Goal: Task Accomplishment & Management: Manage account settings

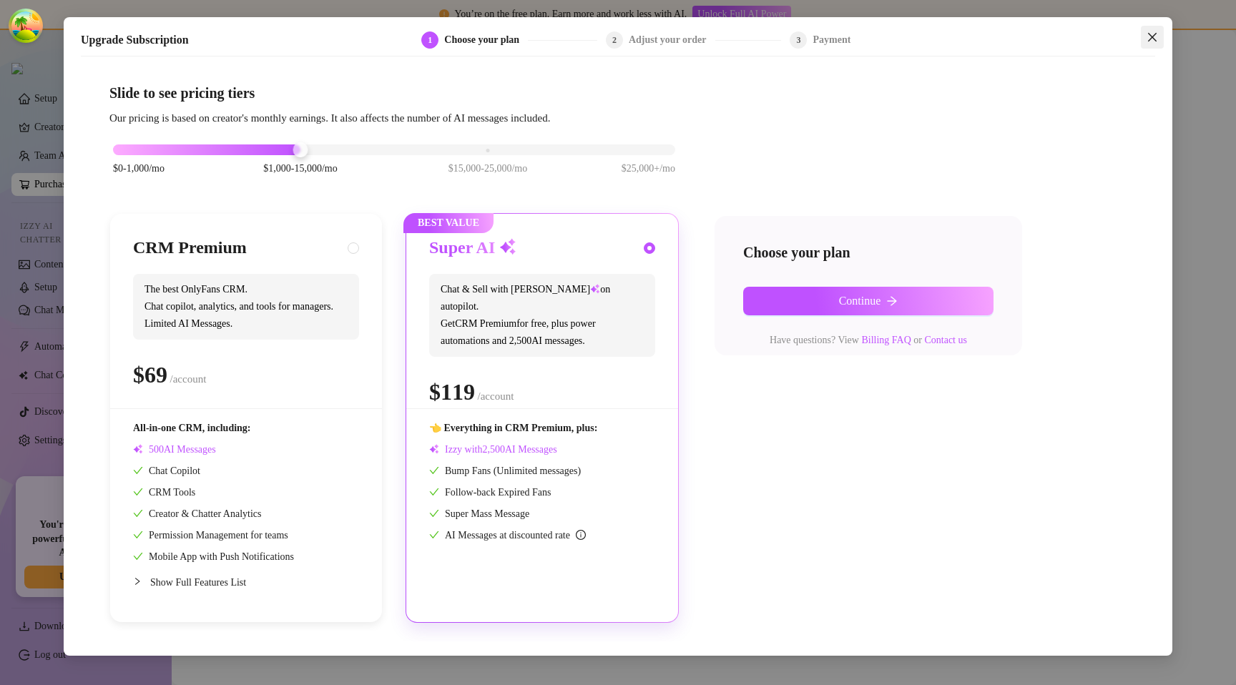
click at [1150, 46] on button "Close" at bounding box center [1152, 37] width 23 height 23
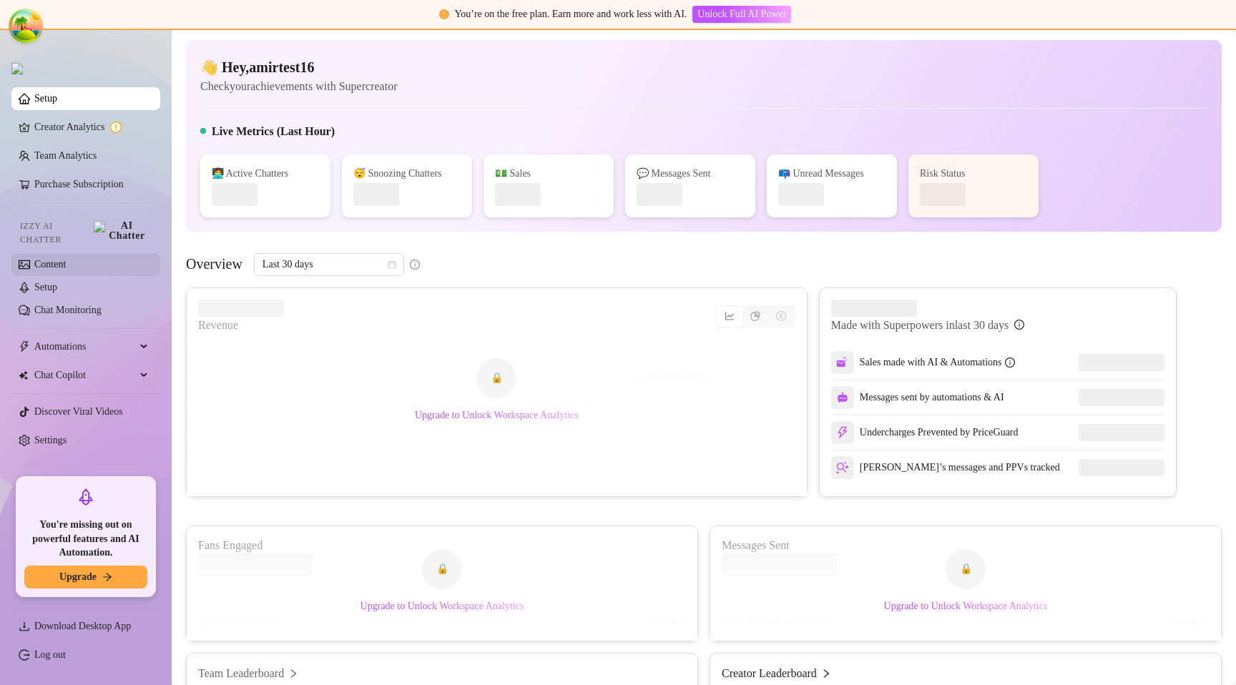
click at [46, 259] on link "Content" at bounding box center [49, 264] width 31 height 11
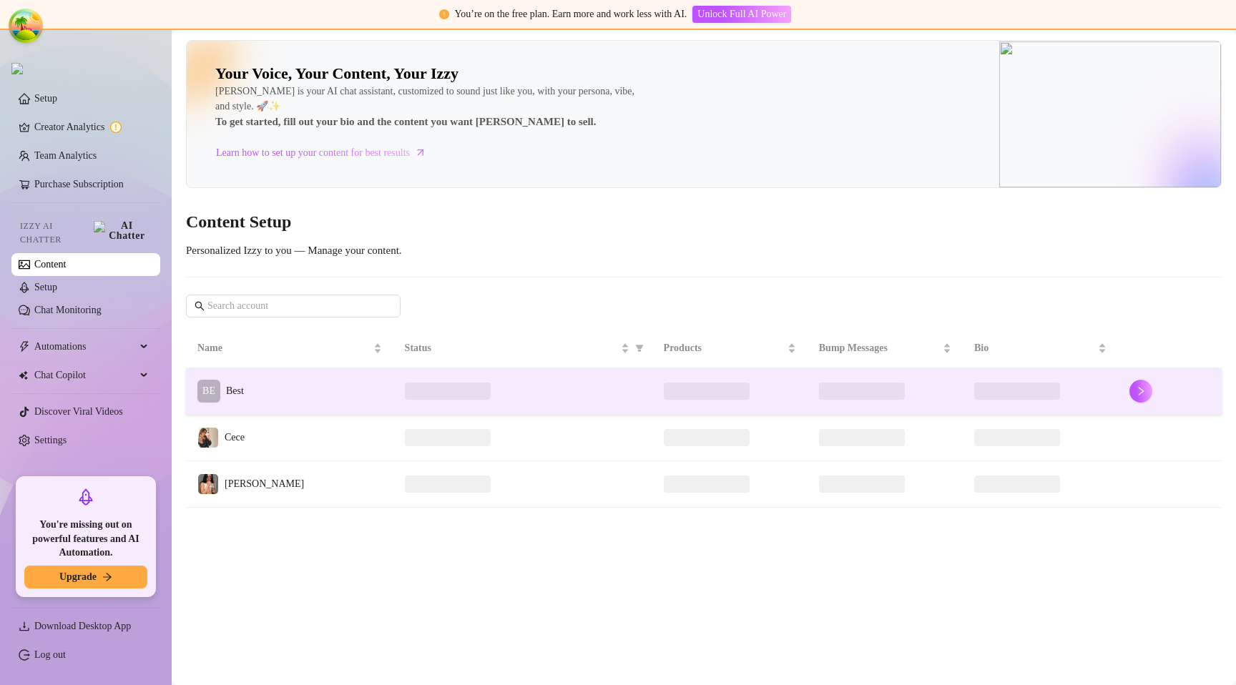
click at [292, 380] on td "BE Best" at bounding box center [289, 391] width 207 height 46
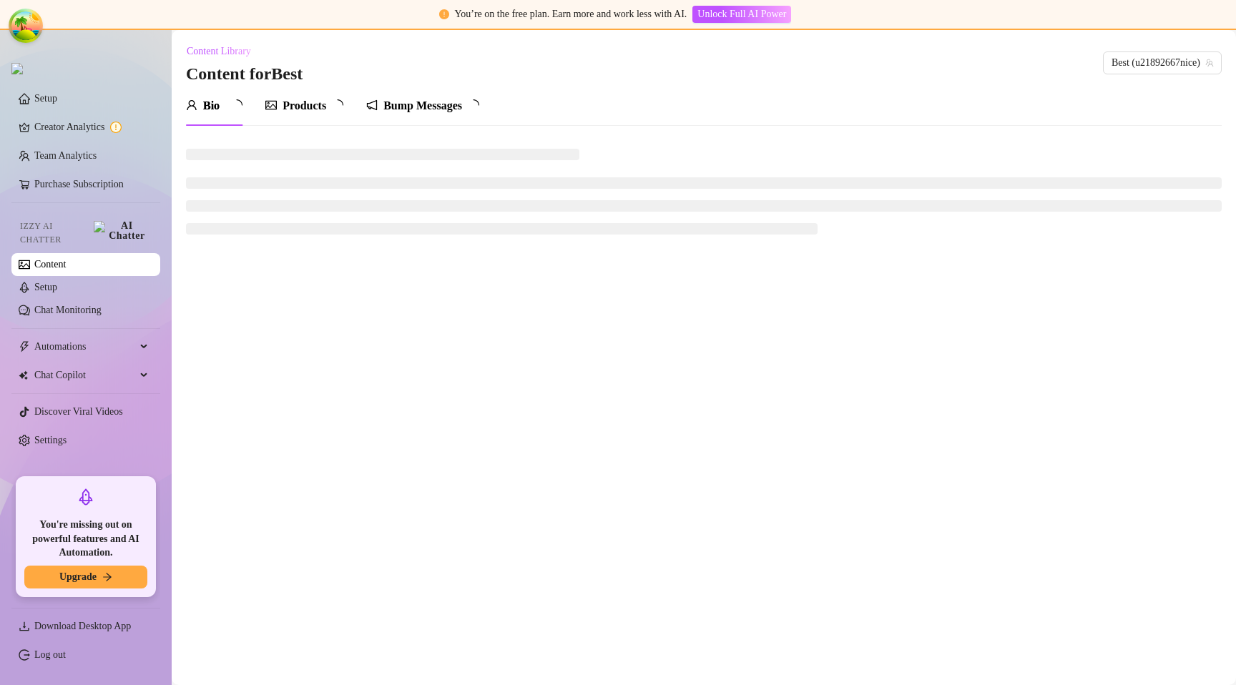
click at [518, 55] on div "Content Library Content for Best Best (u21892667nice)" at bounding box center [703, 63] width 1035 height 46
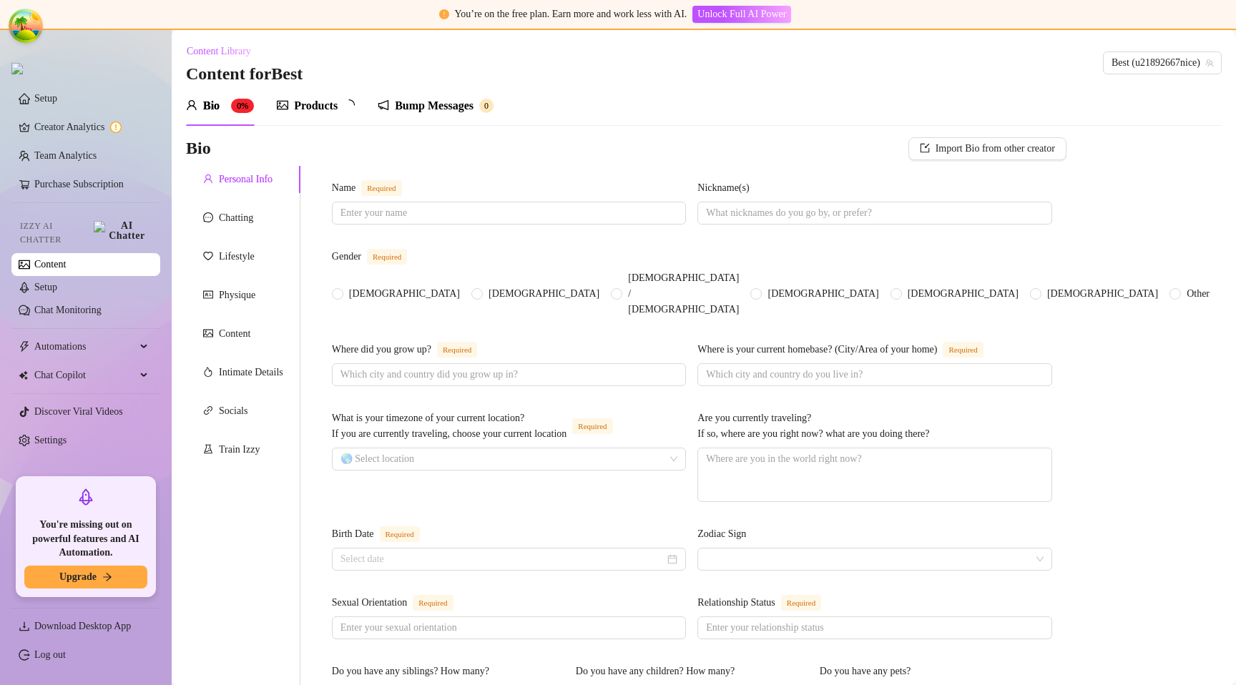
click at [453, 103] on div "Bump Messages" at bounding box center [434, 105] width 79 height 17
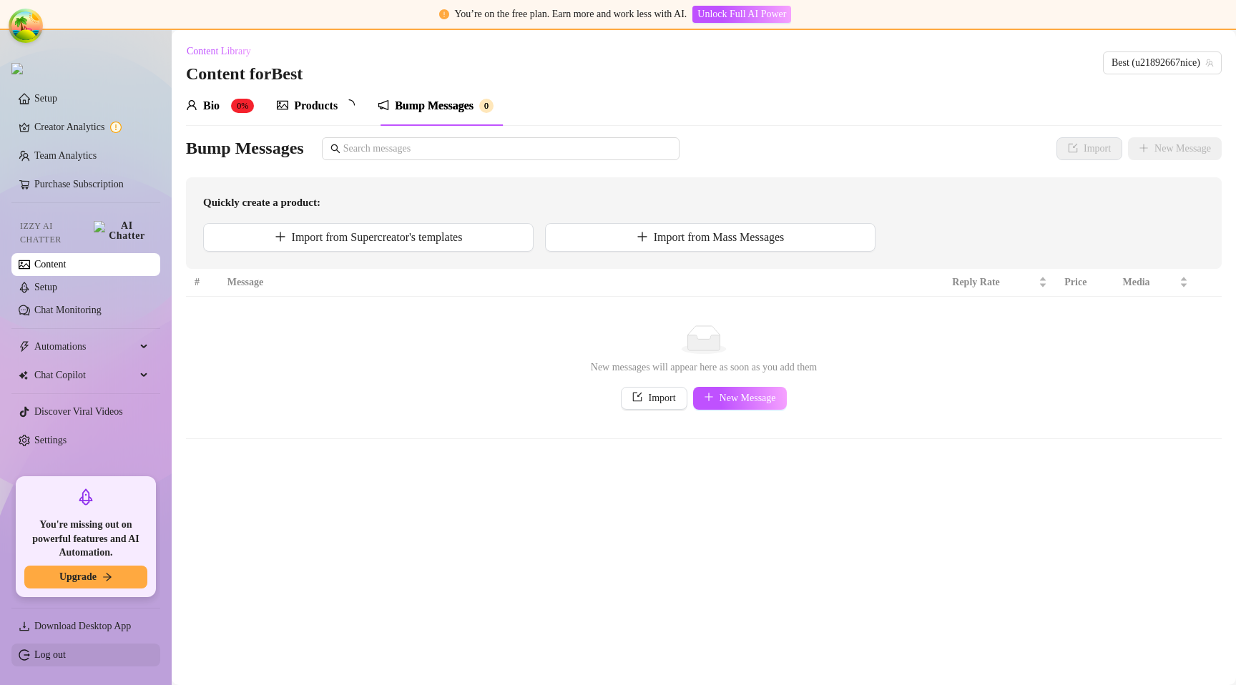
click at [66, 656] on link "Log out" at bounding box center [49, 654] width 31 height 11
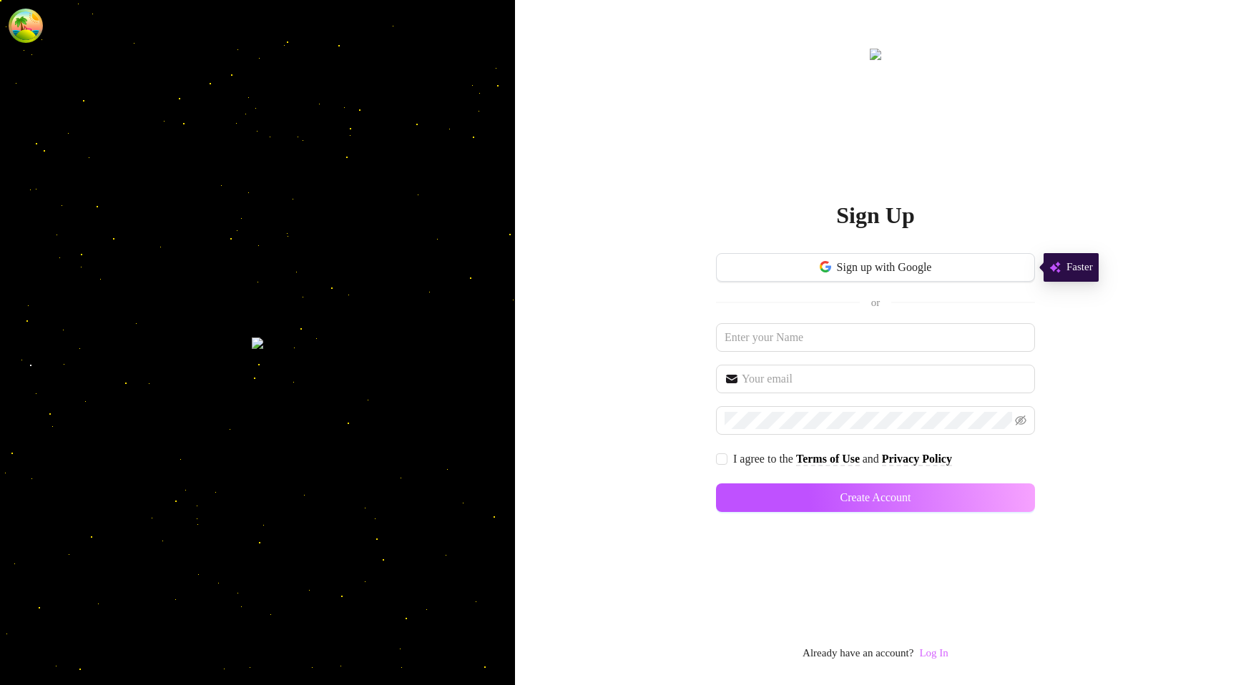
click at [941, 654] on link "Log In" at bounding box center [933, 652] width 29 height 11
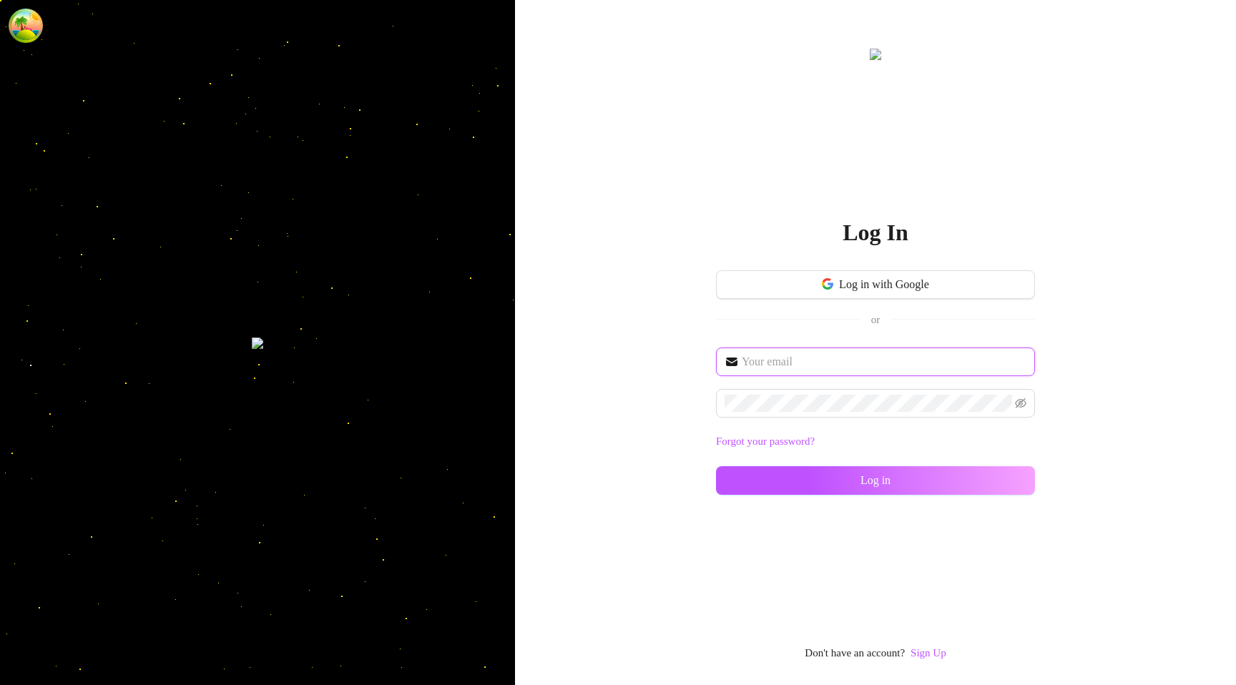
click at [825, 355] on input "text" at bounding box center [884, 361] width 285 height 17
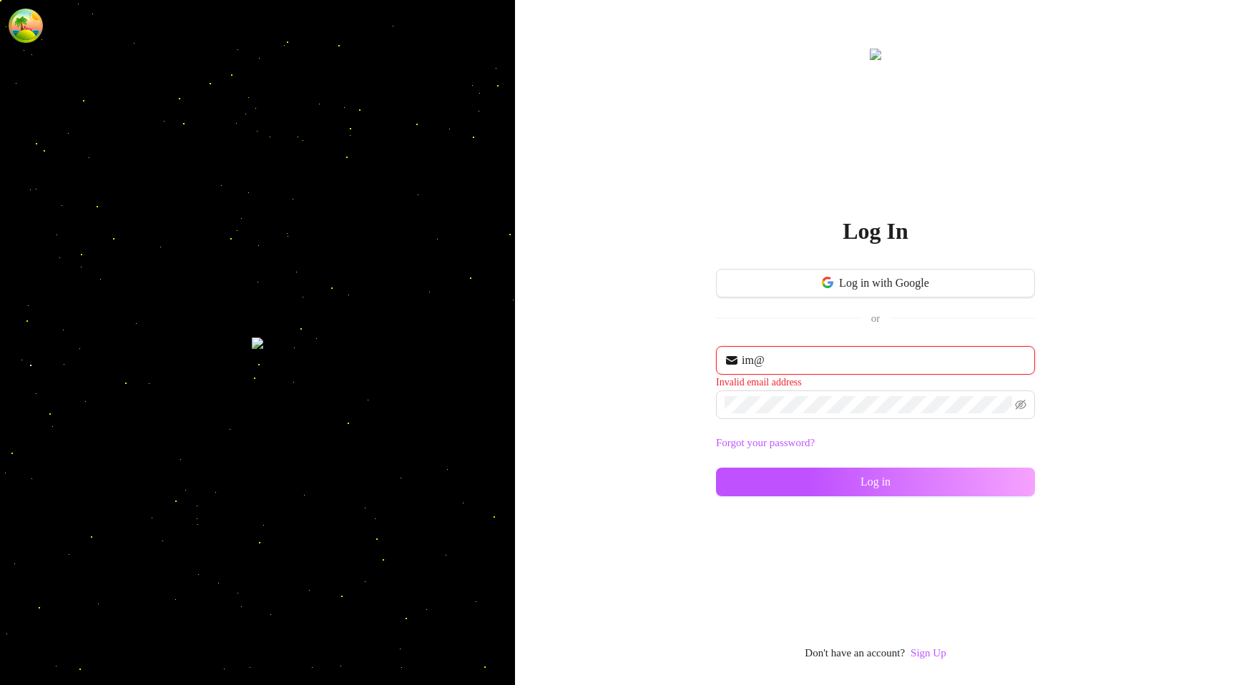
type input "im@supercreator.app"
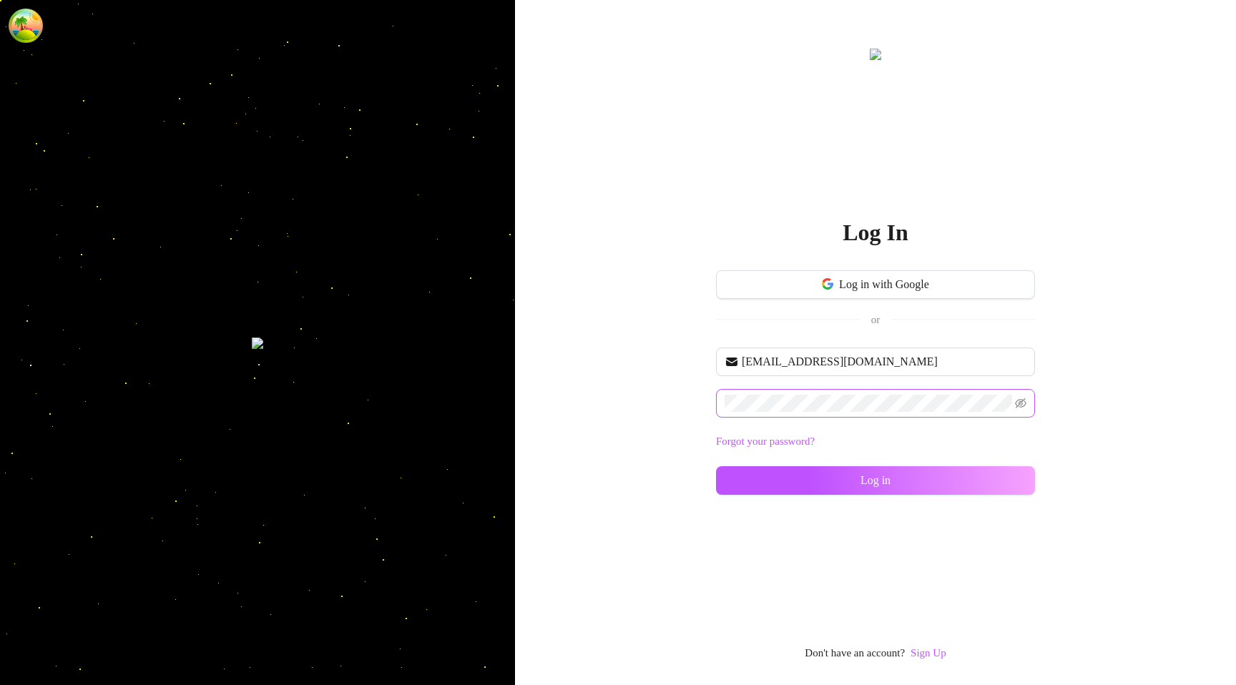
click at [802, 393] on span at bounding box center [875, 403] width 319 height 29
click at [846, 478] on button "Log in" at bounding box center [875, 480] width 319 height 29
click at [799, 359] on input "text" at bounding box center [884, 361] width 285 height 17
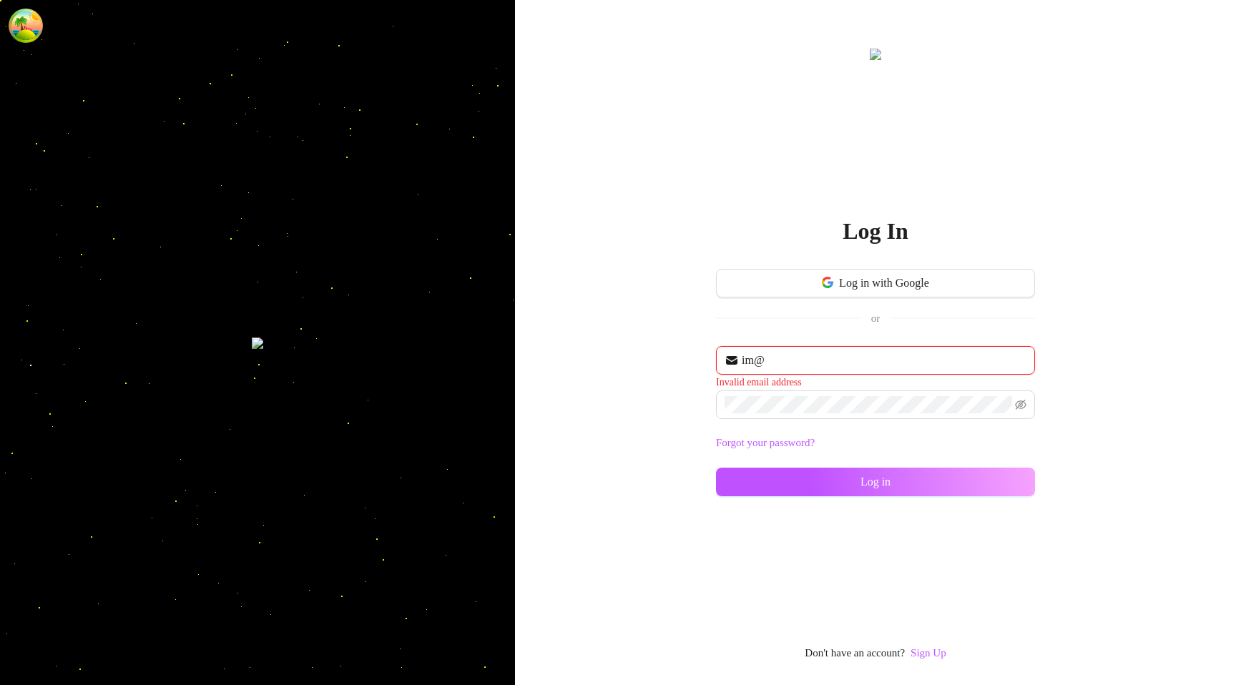
type input "im@supercreator.app"
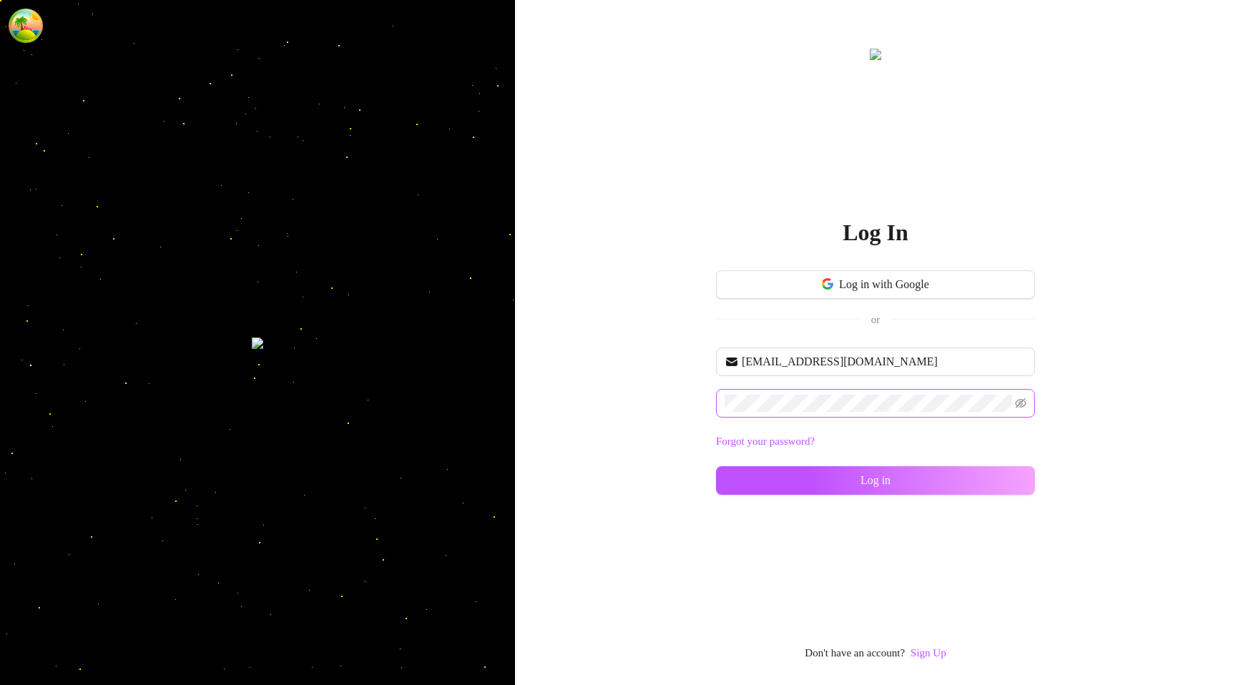
click at [795, 393] on span at bounding box center [875, 403] width 319 height 29
click at [802, 466] on div "Log in" at bounding box center [875, 480] width 319 height 29
click at [802, 481] on button "Log in" at bounding box center [875, 480] width 319 height 29
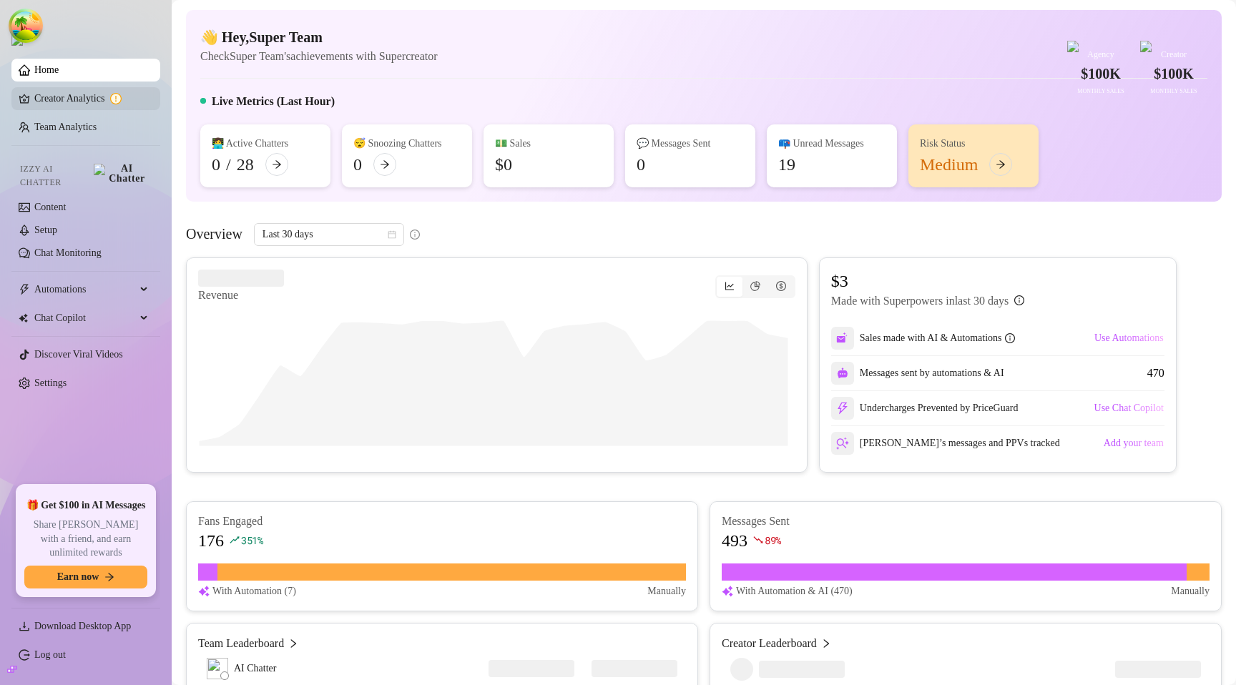
click at [78, 102] on link "Creator Analytics" at bounding box center [91, 98] width 114 height 23
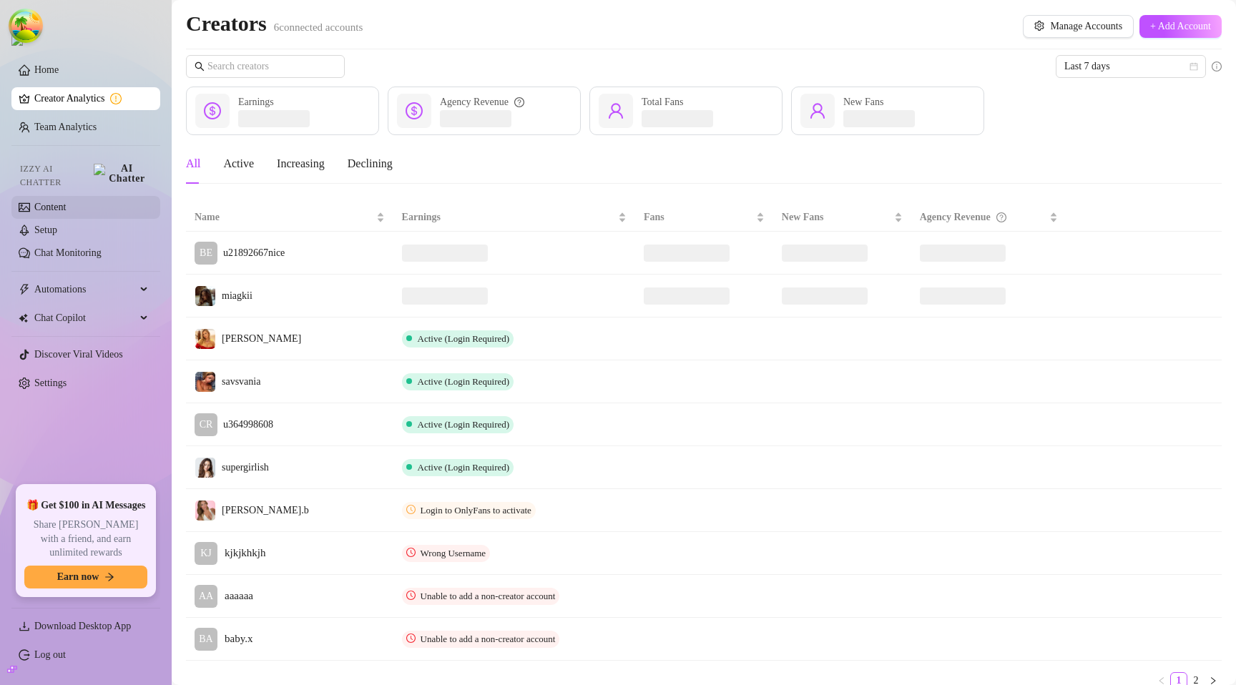
click at [45, 205] on link "Content" at bounding box center [49, 207] width 31 height 11
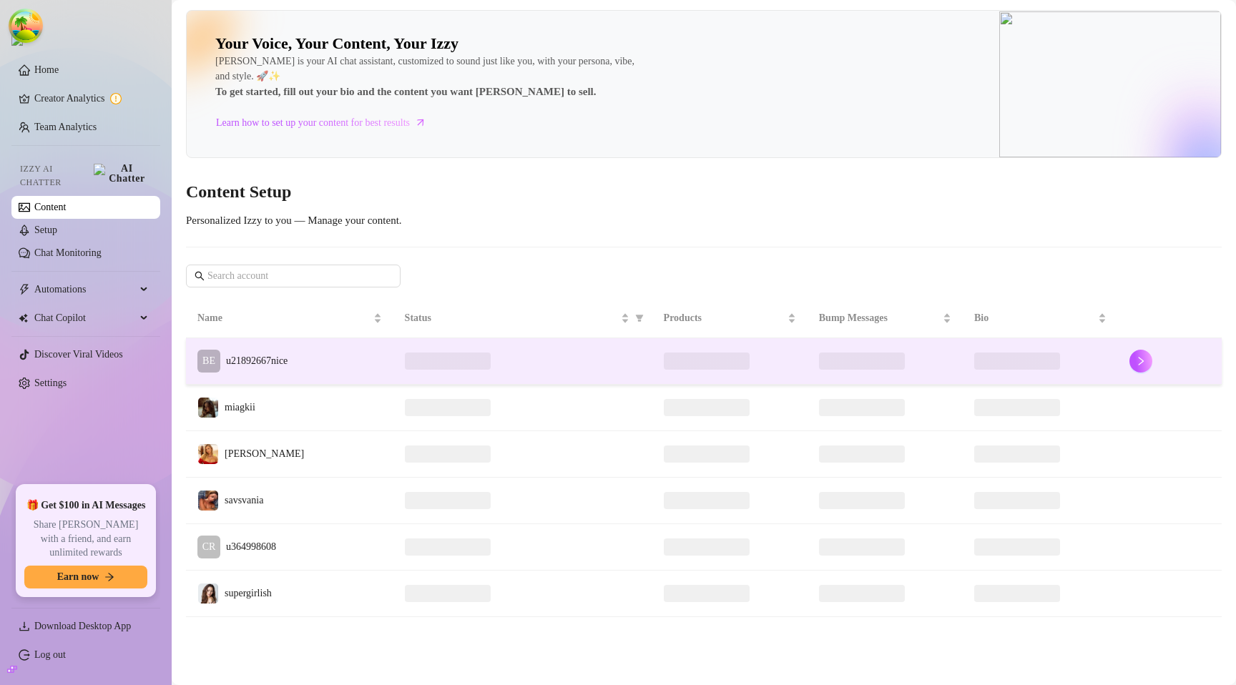
click at [318, 363] on td "BE u21892667nice" at bounding box center [289, 361] width 207 height 46
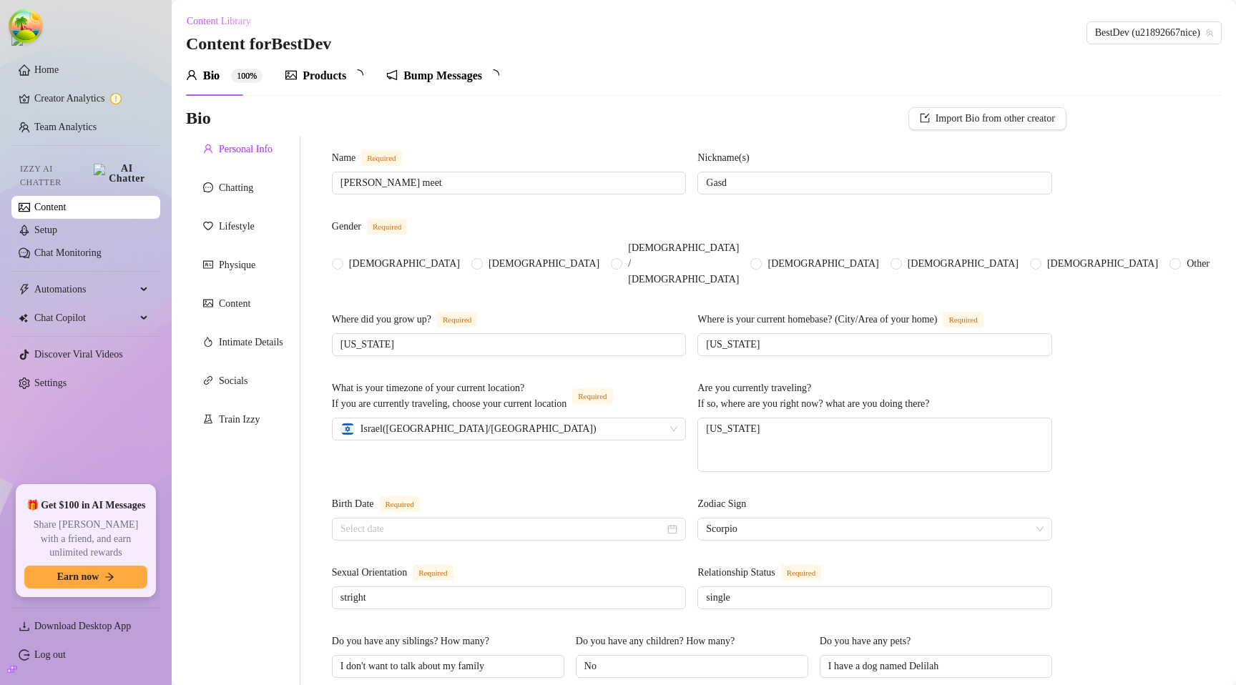
radio input "true"
type input "March 4th, 2001"
click at [461, 84] on div "Bump Messages" at bounding box center [456, 75] width 79 height 17
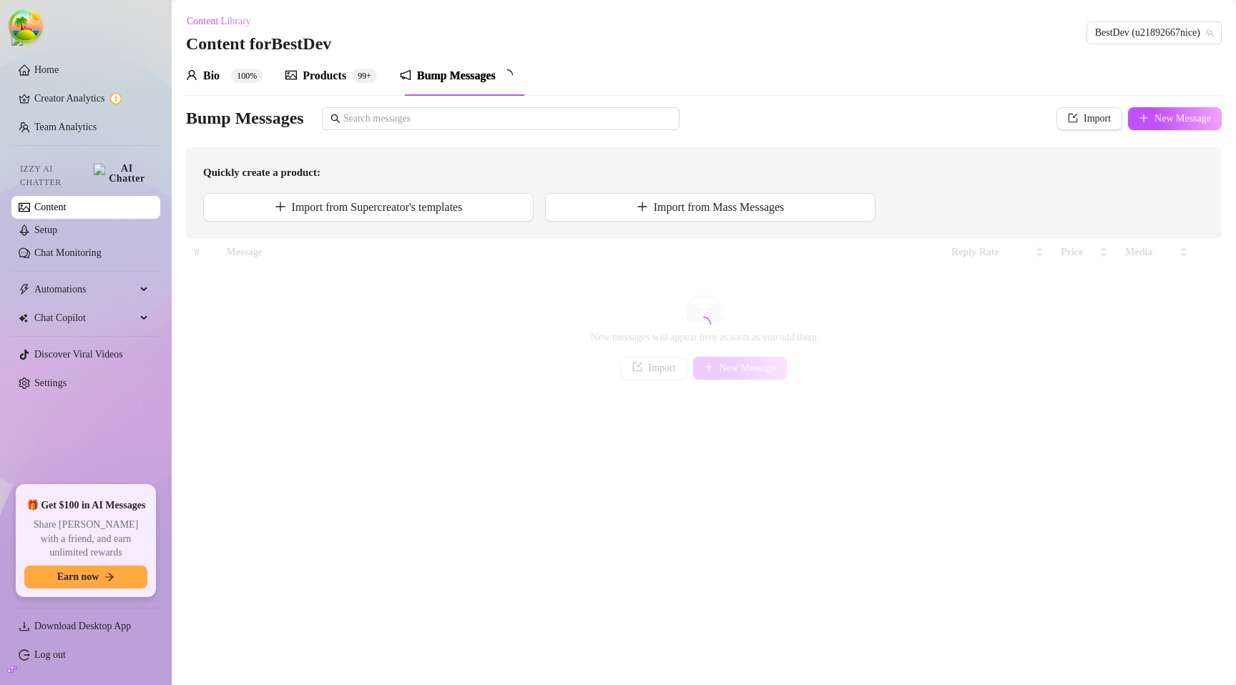
click at [461, 179] on span "Quickly create a product:" at bounding box center [703, 172] width 1001 height 17
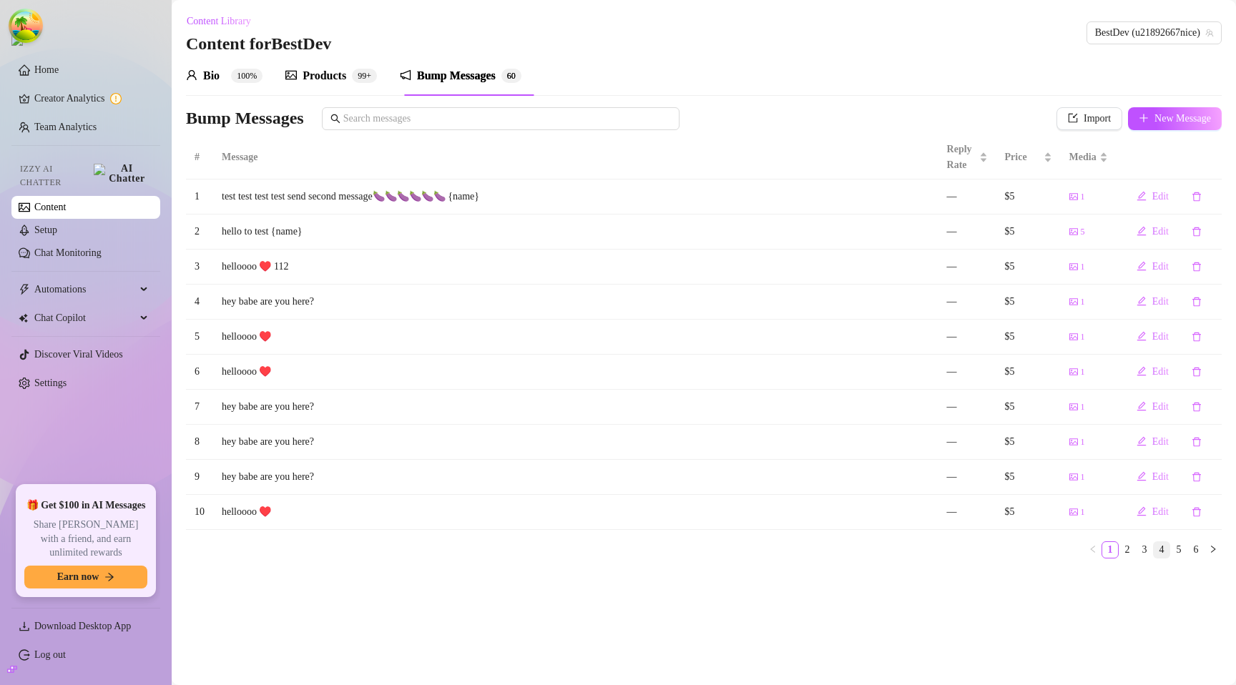
click at [1157, 553] on link "4" at bounding box center [1161, 550] width 16 height 16
click at [1173, 551] on link "5" at bounding box center [1179, 550] width 16 height 16
click at [1204, 549] on li "6" at bounding box center [1195, 549] width 17 height 17
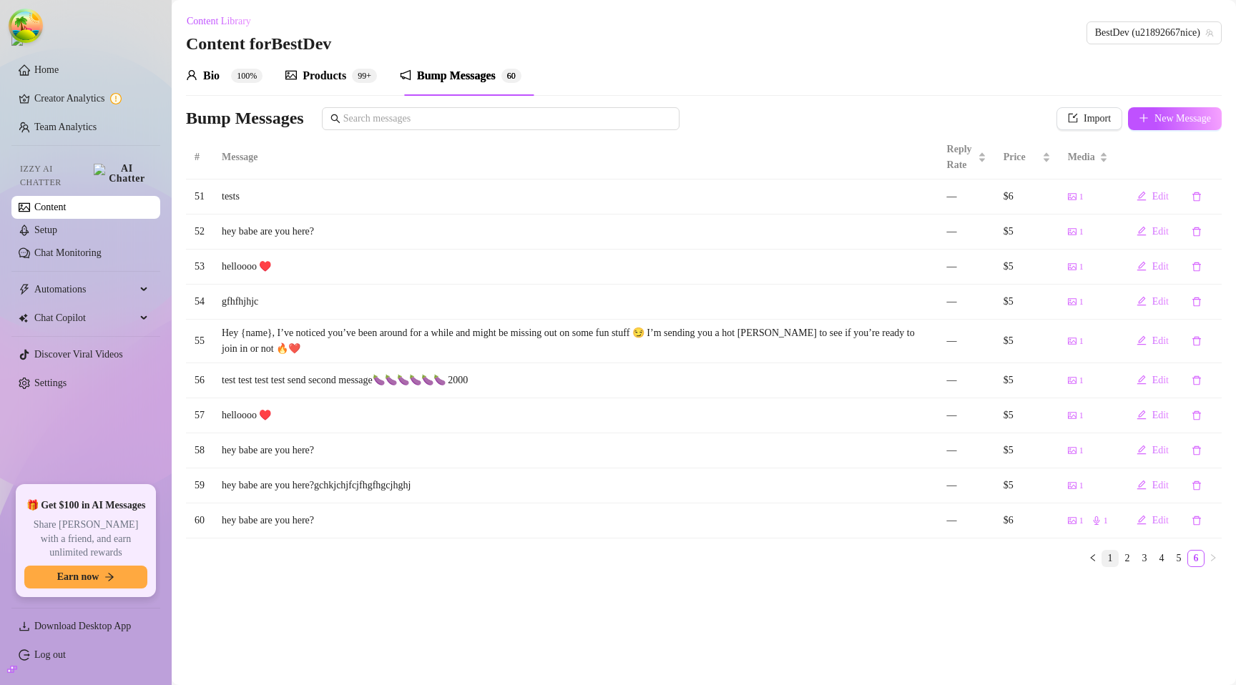
click at [1106, 561] on link "1" at bounding box center [1110, 559] width 16 height 16
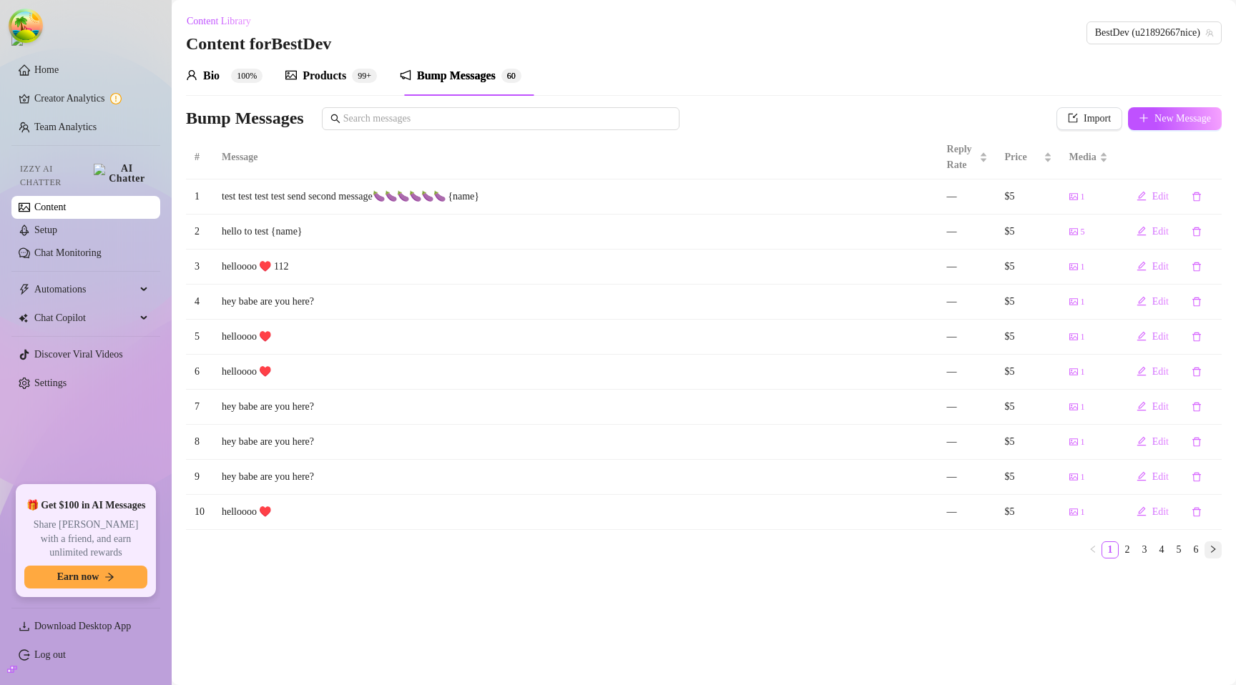
click at [1213, 548] on icon "right" at bounding box center [1213, 549] width 9 height 9
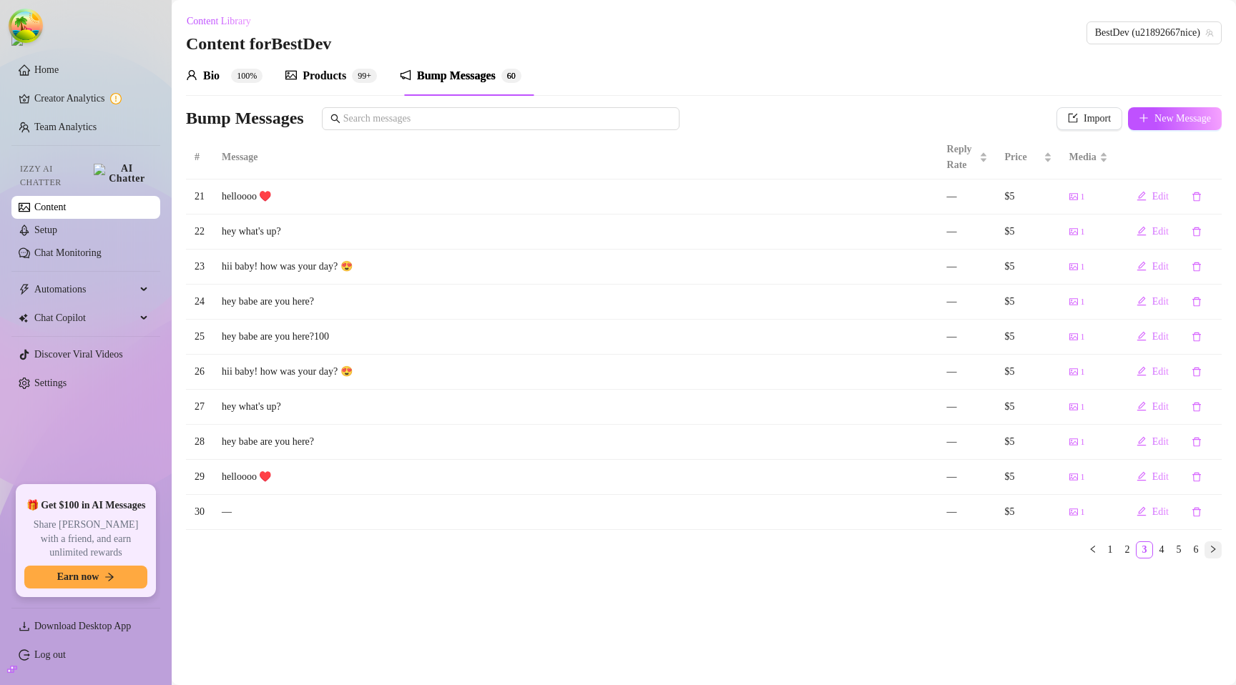
click at [1213, 548] on icon "right" at bounding box center [1213, 549] width 9 height 9
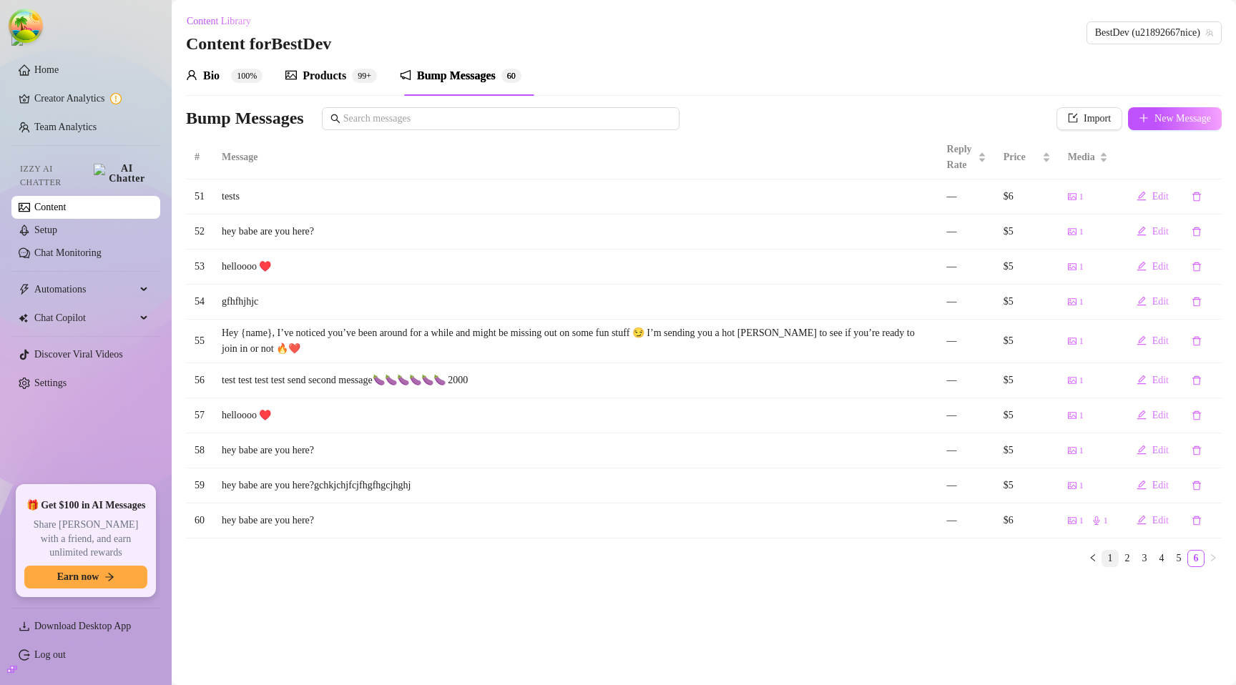
click at [1106, 556] on link "1" at bounding box center [1110, 559] width 16 height 16
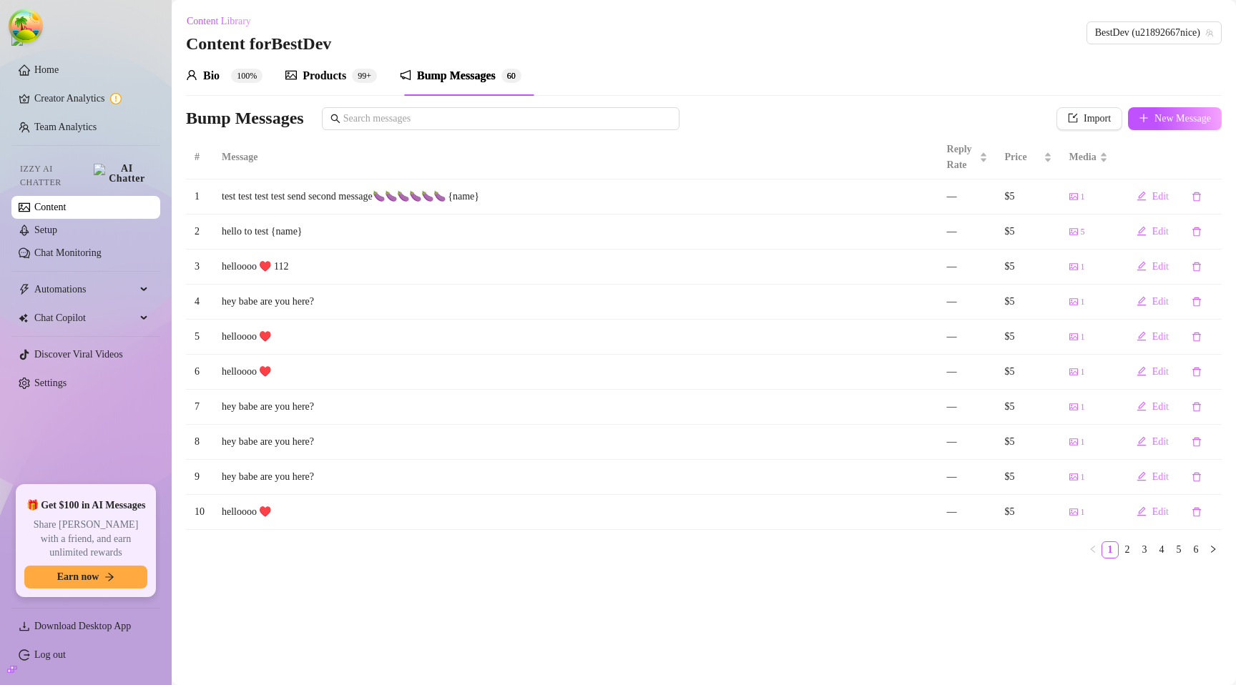
click at [1011, 195] on td "$5" at bounding box center [1028, 196] width 64 height 35
click at [1143, 229] on icon "edit" at bounding box center [1141, 231] width 10 height 10
type textarea "hello to test {name}"
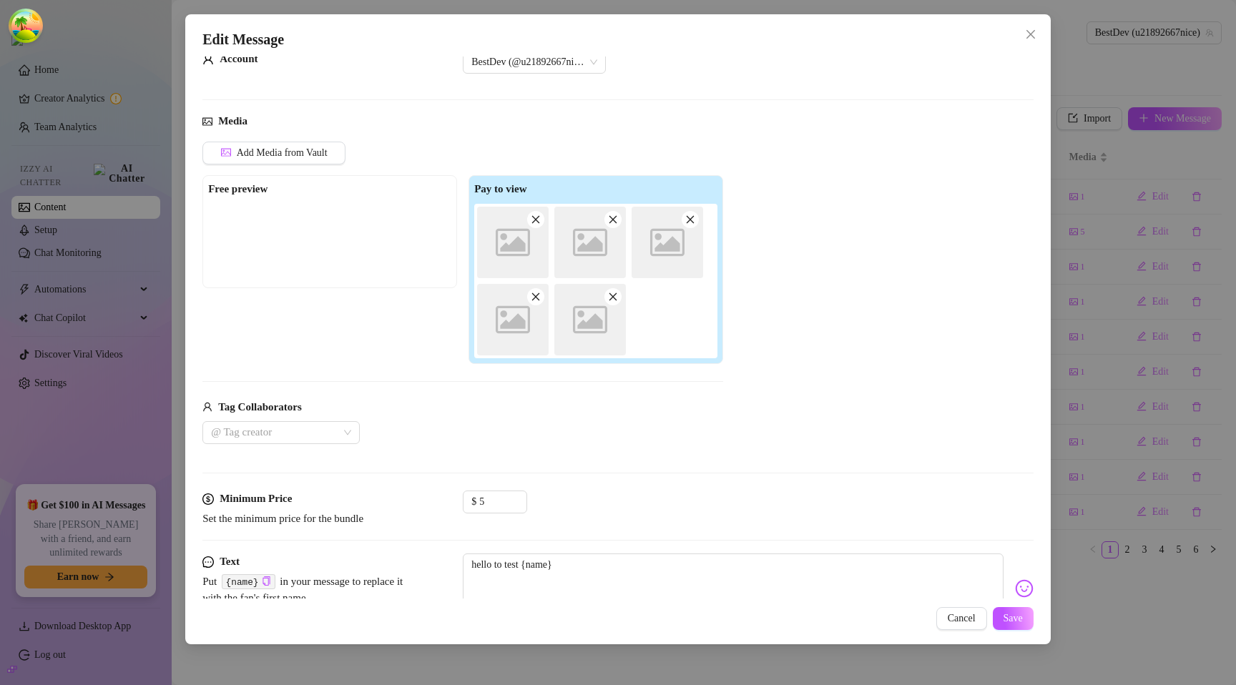
scroll to position [92, 0]
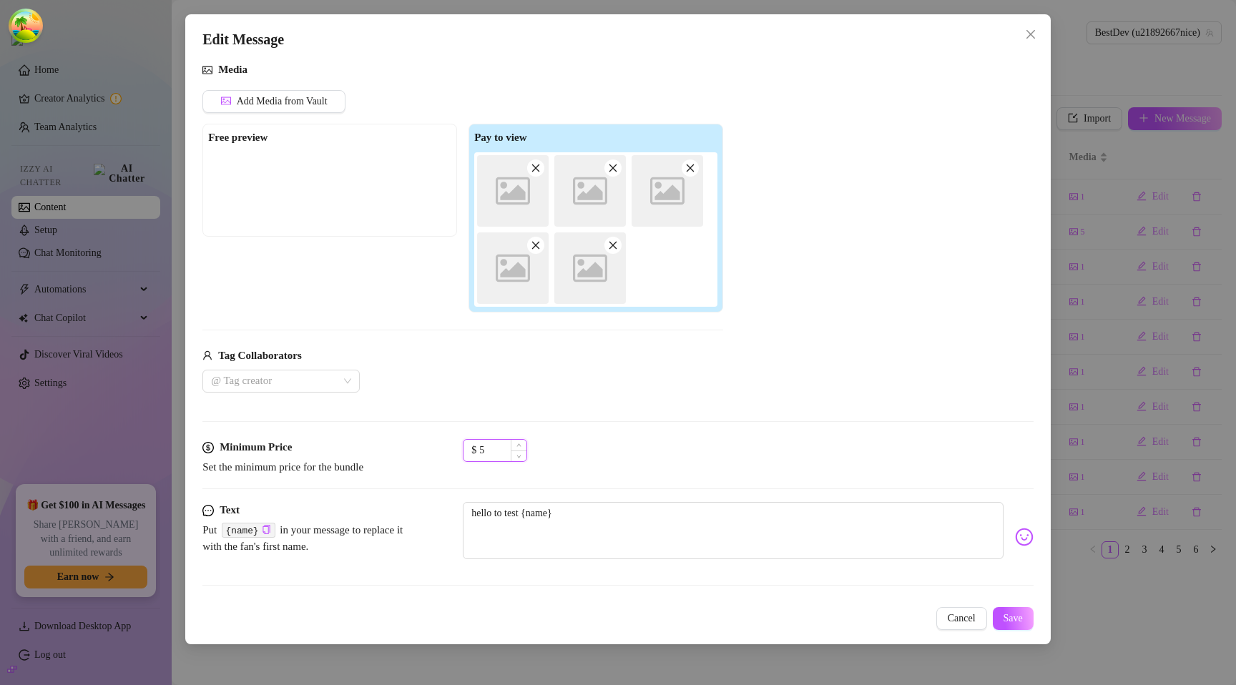
click at [486, 451] on input "5" at bounding box center [502, 450] width 47 height 21
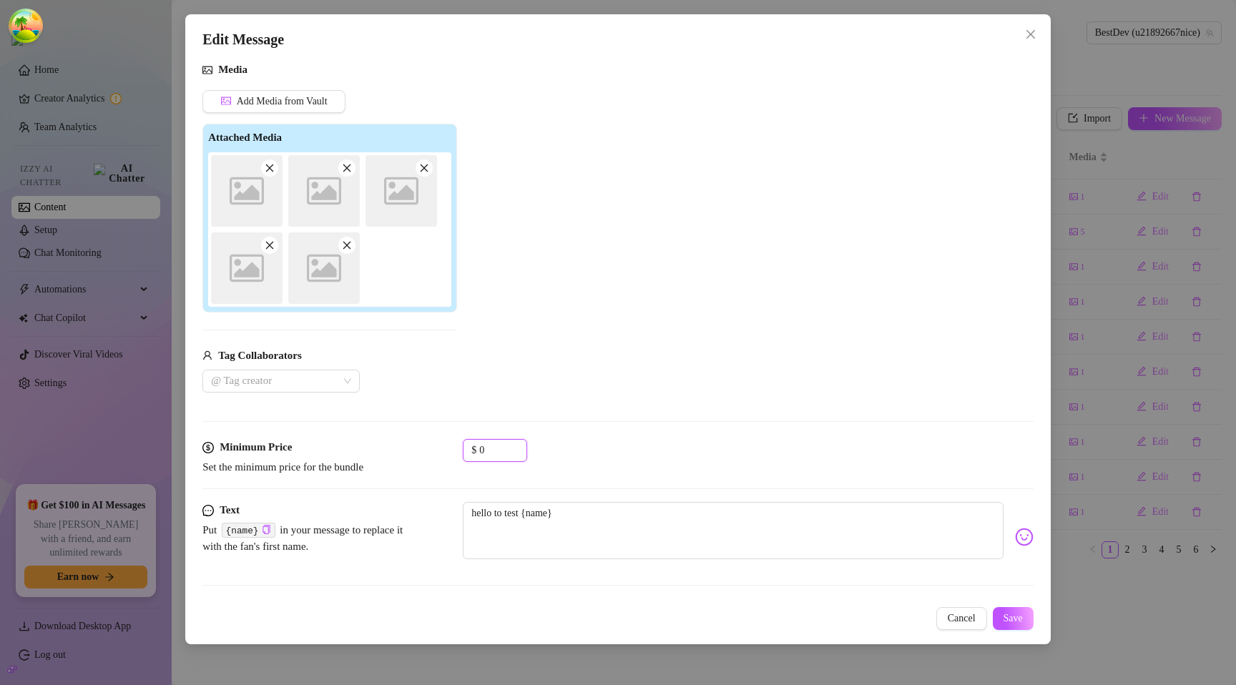
type input "0"
click at [622, 455] on div "$ 0" at bounding box center [748, 457] width 571 height 36
click at [1007, 621] on span "Save" at bounding box center [1012, 618] width 19 height 11
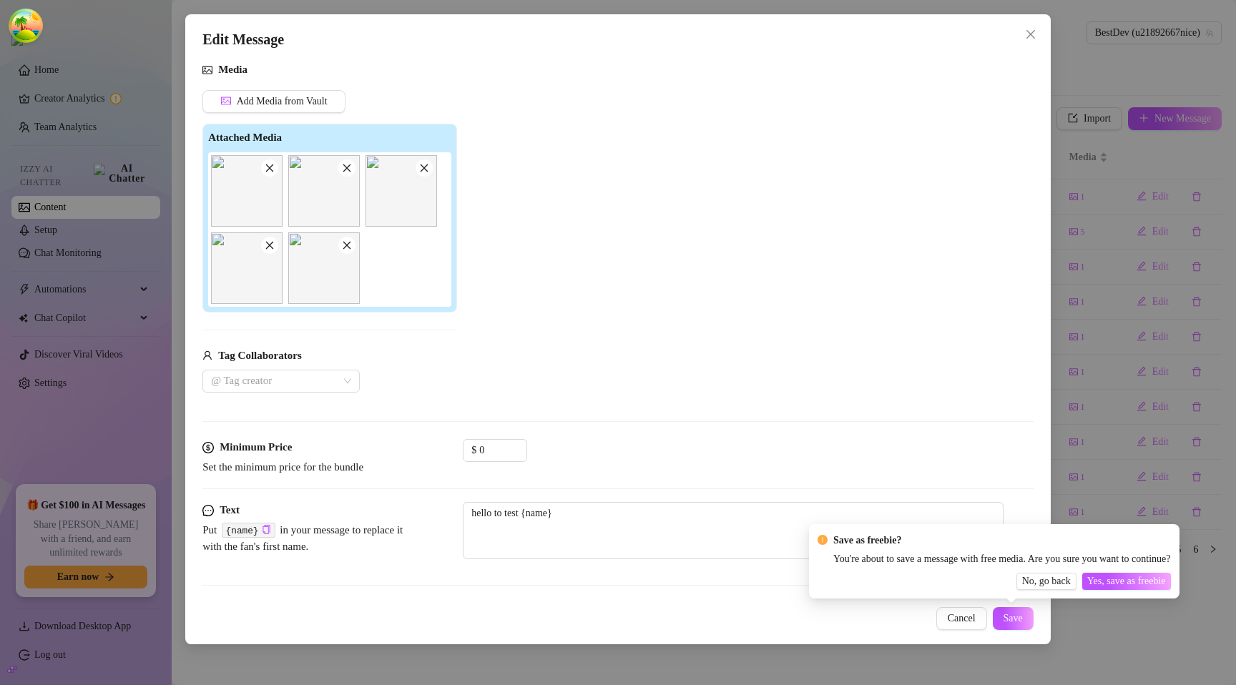
click at [840, 599] on div "Edit Message Account BestDev (@u21892667nice) Media Add Media from Vault Attach…" at bounding box center [617, 329] width 865 height 630
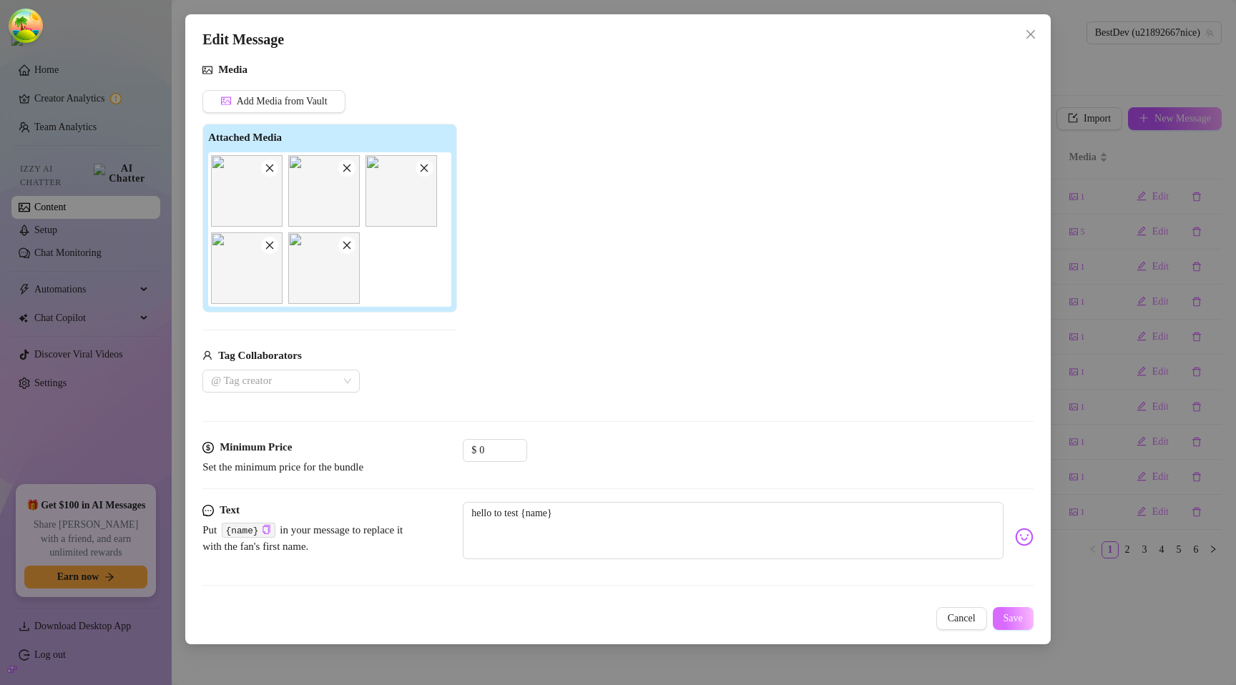
click at [996, 618] on button "Save" at bounding box center [1013, 618] width 41 height 23
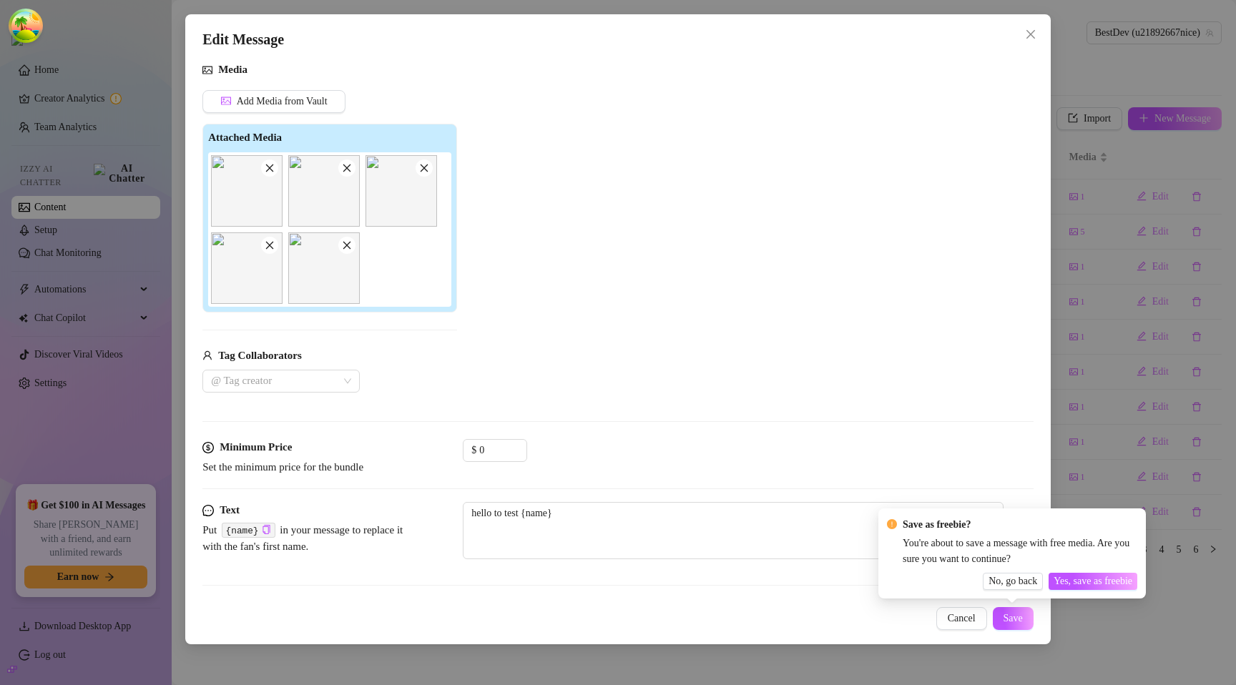
click at [992, 579] on span "No, go back" at bounding box center [1012, 581] width 49 height 11
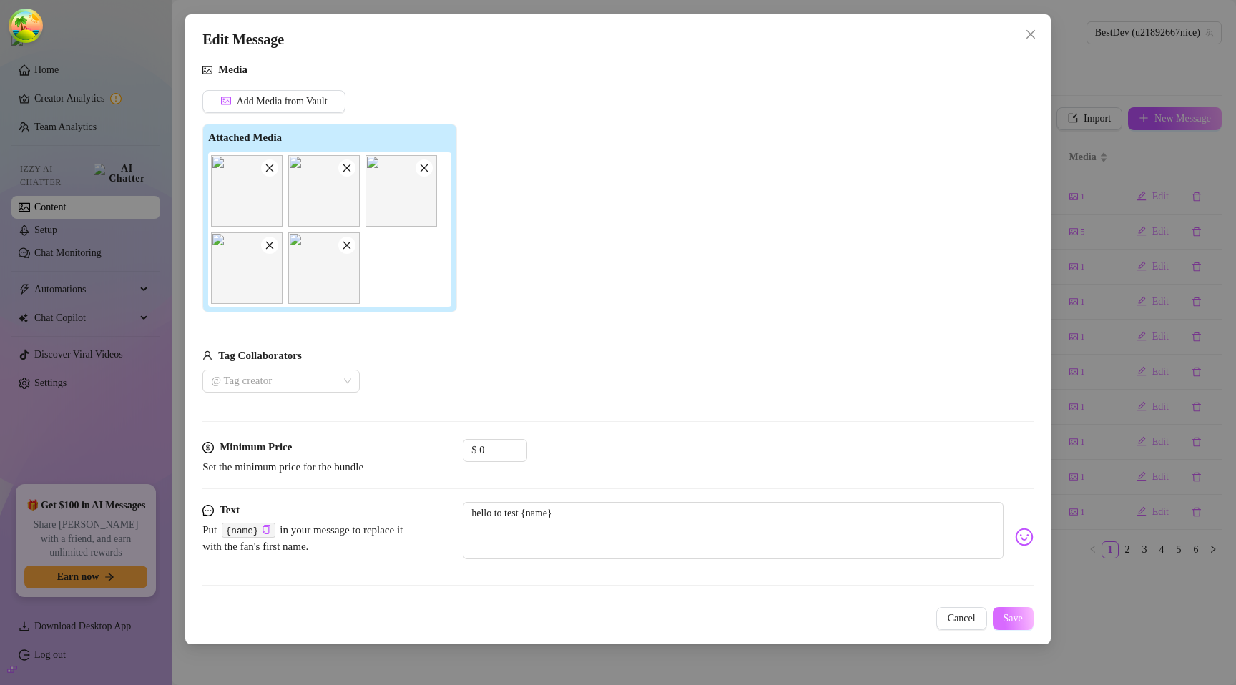
click at [1012, 623] on span "Save" at bounding box center [1012, 618] width 19 height 11
click at [880, 619] on div "Cancel Save" at bounding box center [617, 618] width 831 height 23
click at [1013, 621] on span "Save" at bounding box center [1012, 618] width 19 height 11
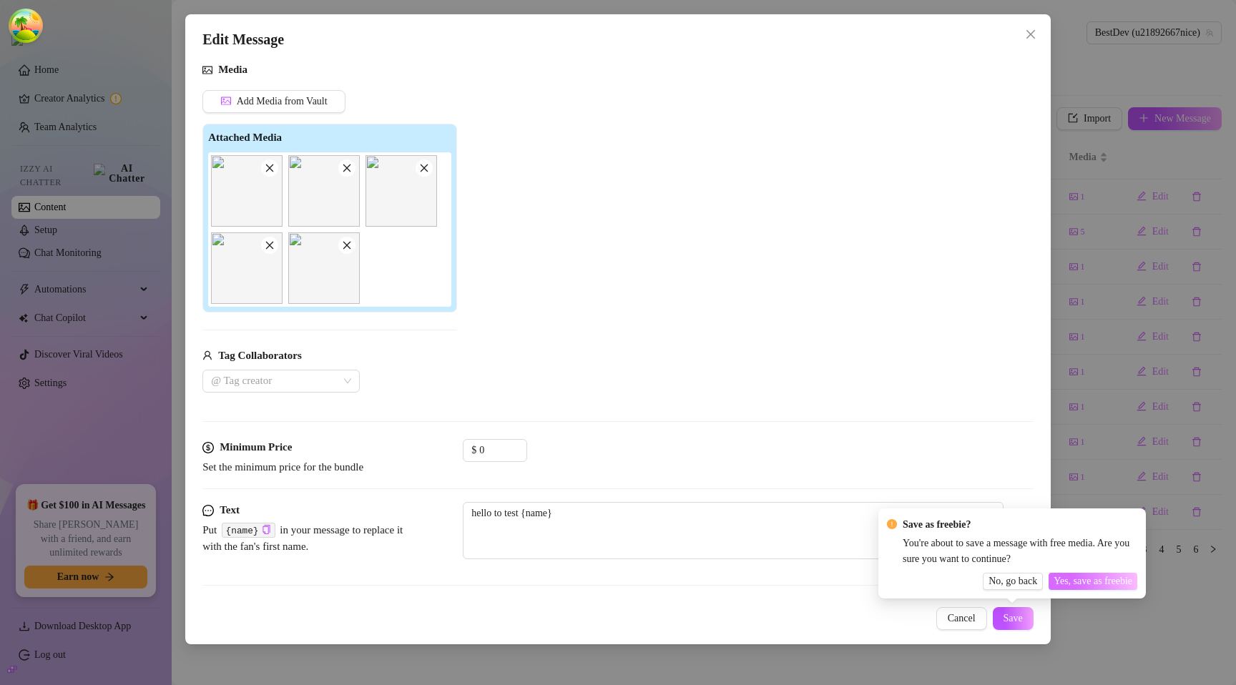
click at [1078, 576] on span "Yes, save as freebie" at bounding box center [1092, 581] width 79 height 11
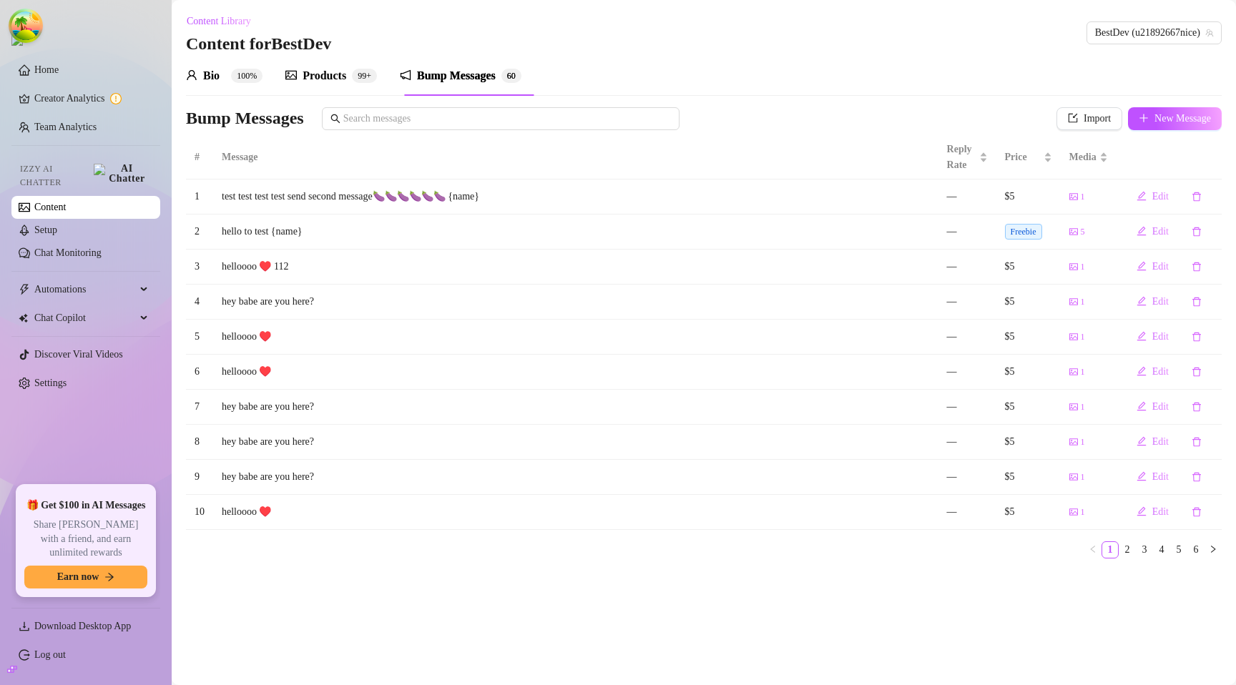
click at [1024, 232] on span "Freebie" at bounding box center [1023, 232] width 37 height 16
click at [1012, 231] on span "Freebie" at bounding box center [1023, 232] width 37 height 16
click at [1030, 161] on span "Price" at bounding box center [1023, 157] width 36 height 16
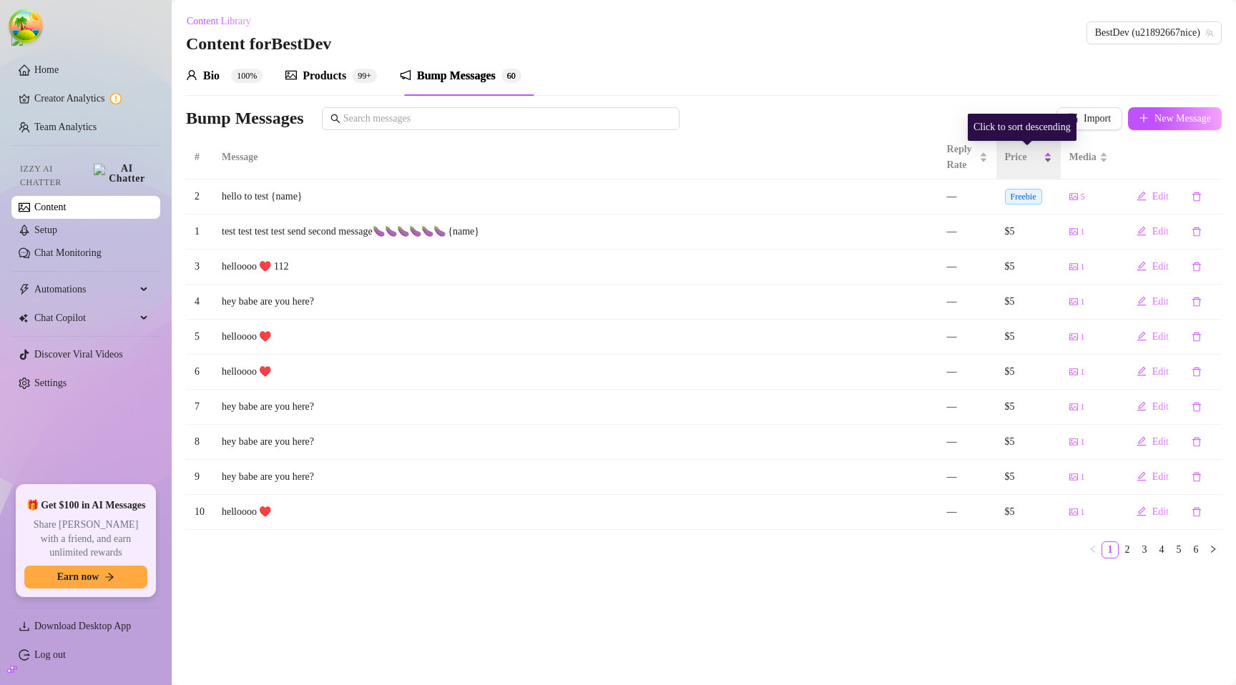
click at [1030, 161] on span "Price" at bounding box center [1023, 157] width 36 height 16
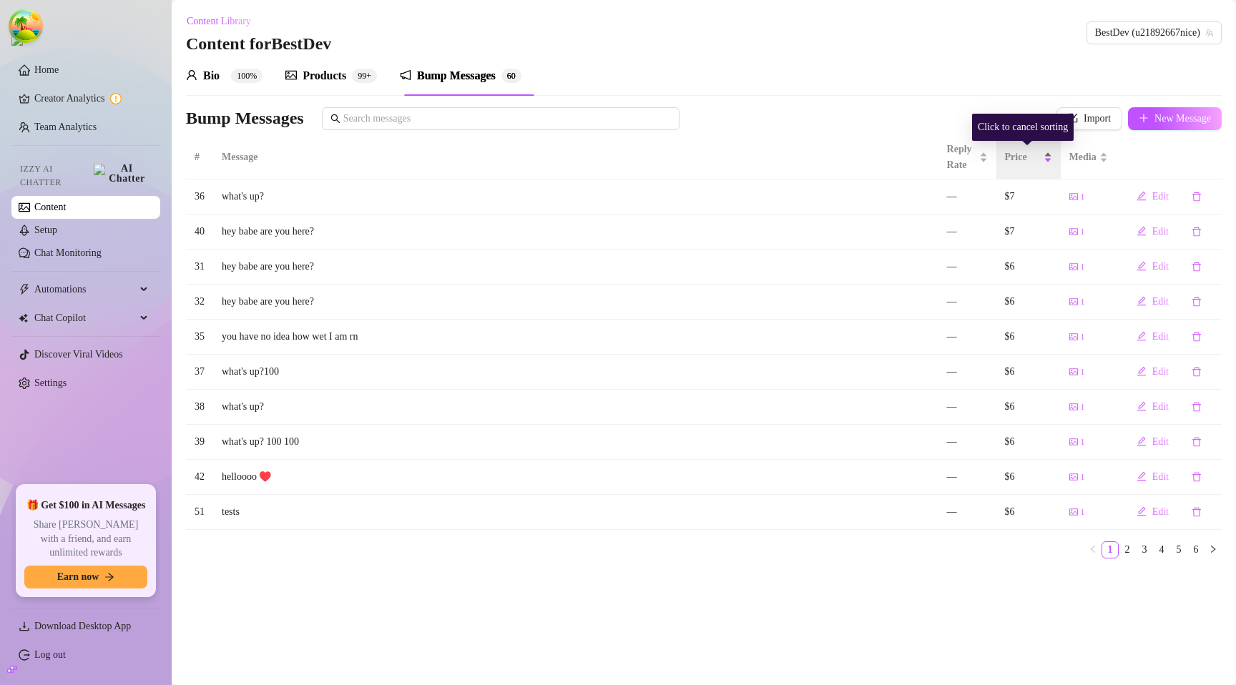
click at [1030, 161] on span "Price" at bounding box center [1023, 157] width 36 height 16
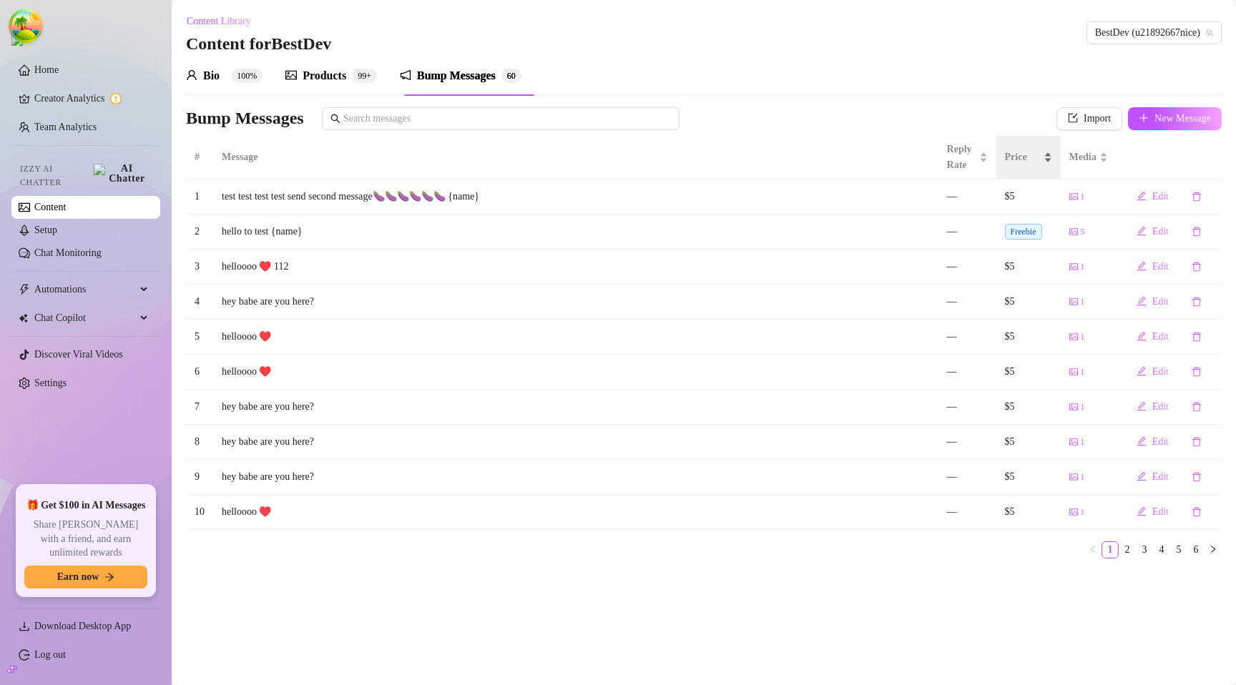
click at [1025, 160] on span "Price" at bounding box center [1023, 157] width 36 height 16
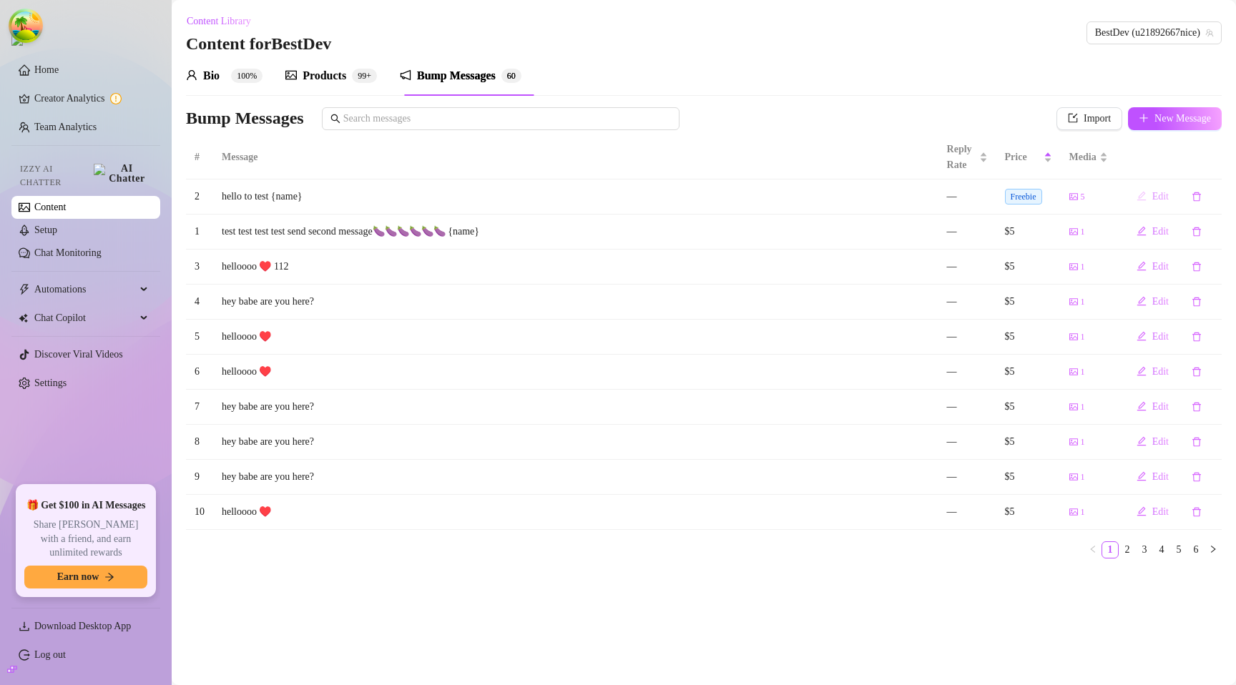
click at [1157, 196] on span "Edit" at bounding box center [1160, 196] width 16 height 11
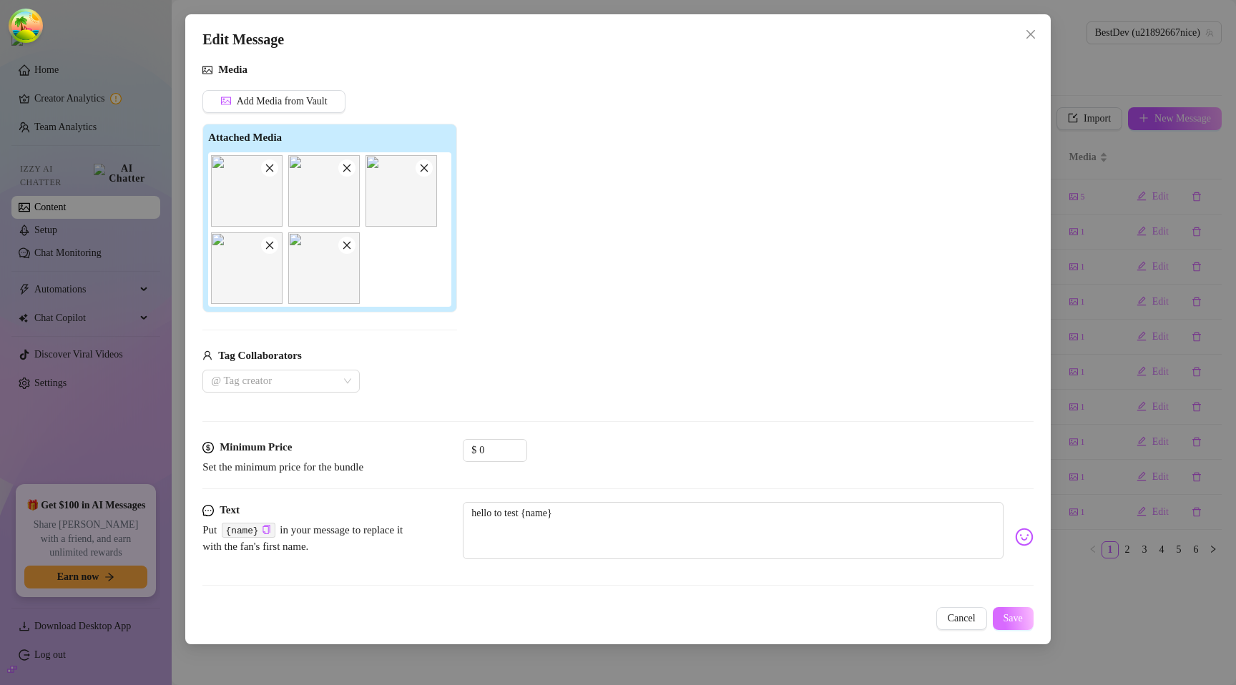
click at [1005, 618] on span "Save" at bounding box center [1012, 618] width 19 height 11
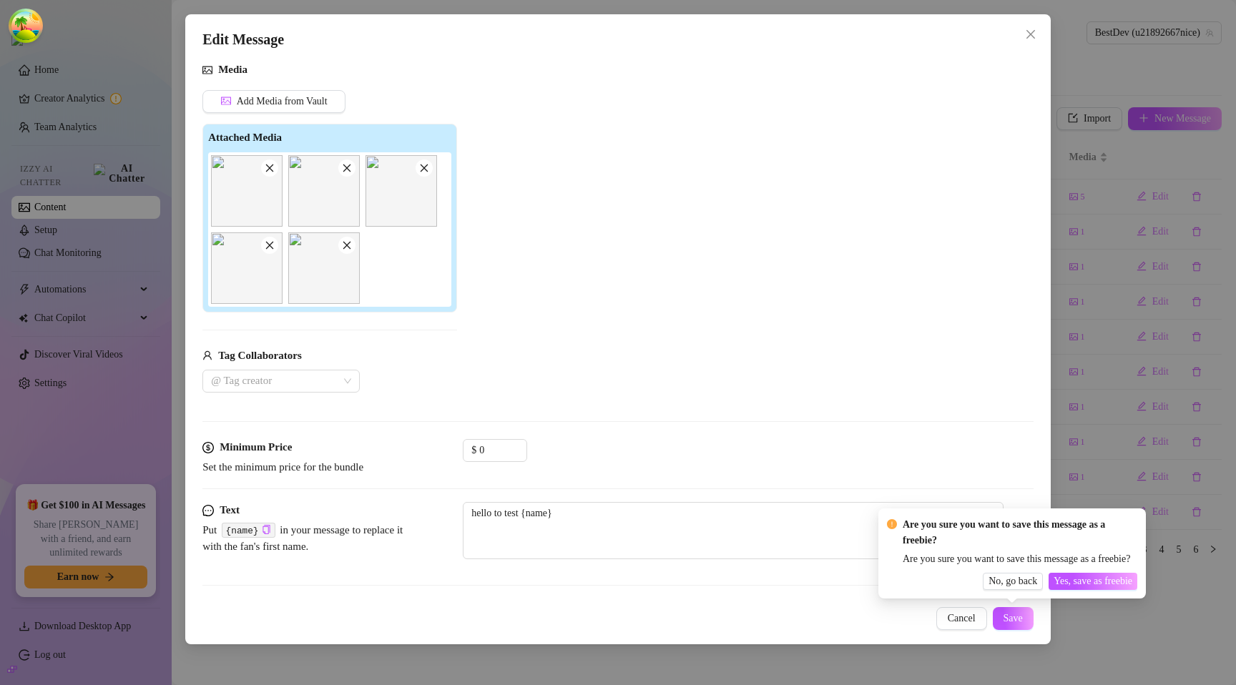
click at [724, 239] on div "Add Media from Vault Attached Media Tag Collaborators @ Tag creator" at bounding box center [617, 241] width 831 height 302
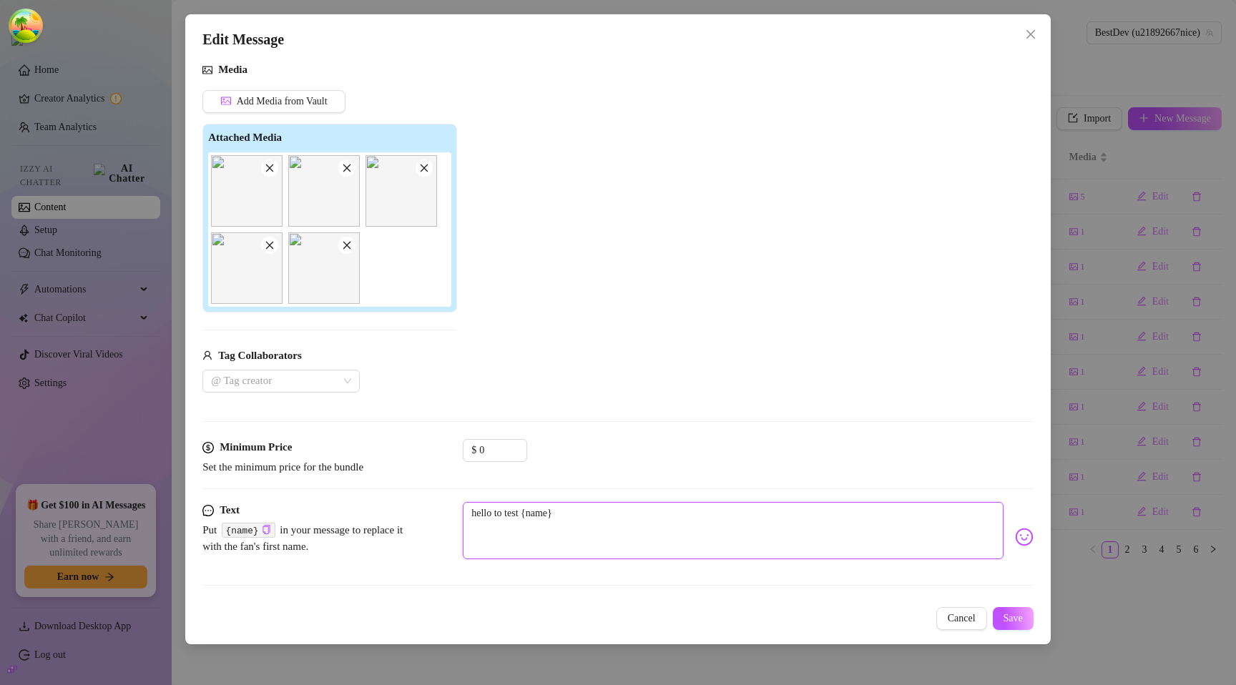
click at [948, 526] on textarea "hello to test {name}" at bounding box center [733, 530] width 541 height 57
click at [737, 599] on div "Edit Message Account BestDev (@u21892667nice) Media Add Media from Vault Attach…" at bounding box center [617, 329] width 865 height 630
click at [1015, 621] on span "Save" at bounding box center [1012, 618] width 19 height 11
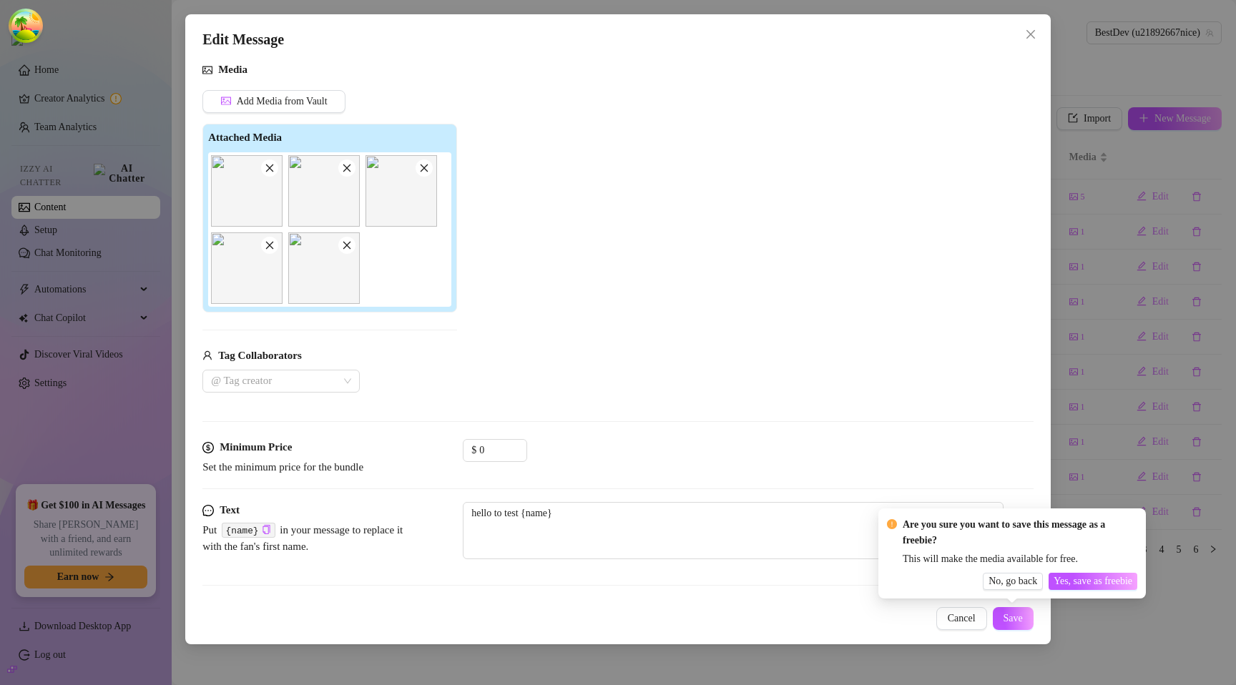
click at [937, 579] on div "No, go back Yes, save as freebie" at bounding box center [1012, 581] width 250 height 17
click at [1010, 547] on div "This will make the media available for free. Are you sure you want to continue?" at bounding box center [1019, 551] width 235 height 31
click at [867, 624] on div "Cancel Save" at bounding box center [617, 618] width 831 height 23
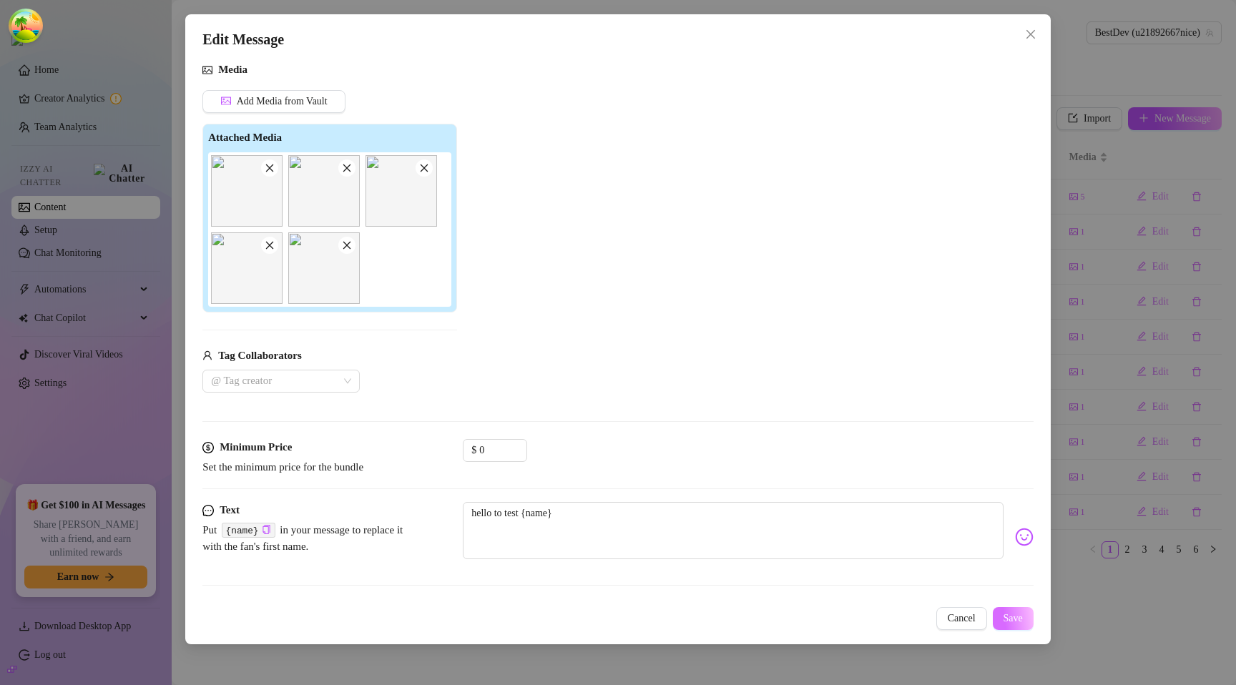
click at [998, 618] on button "Save" at bounding box center [1013, 618] width 41 height 23
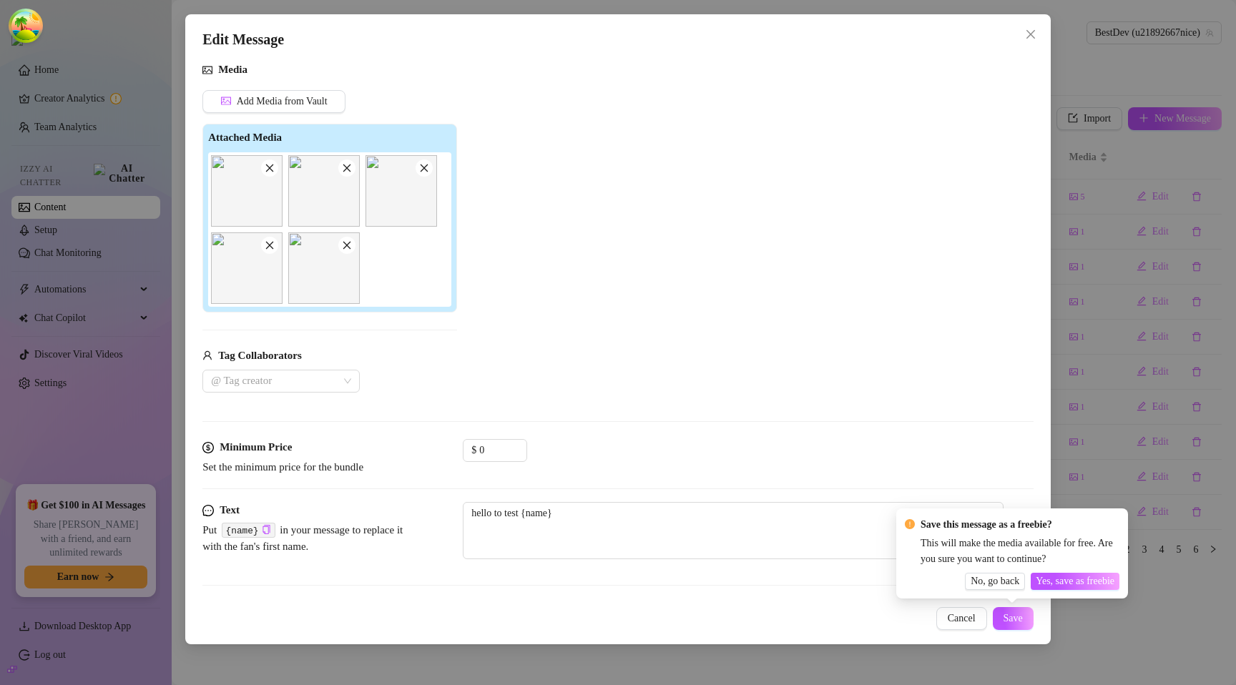
click at [865, 601] on div "Edit Message Account BestDev (@u21892667nice) Media Add Media from Vault Attach…" at bounding box center [617, 329] width 865 height 630
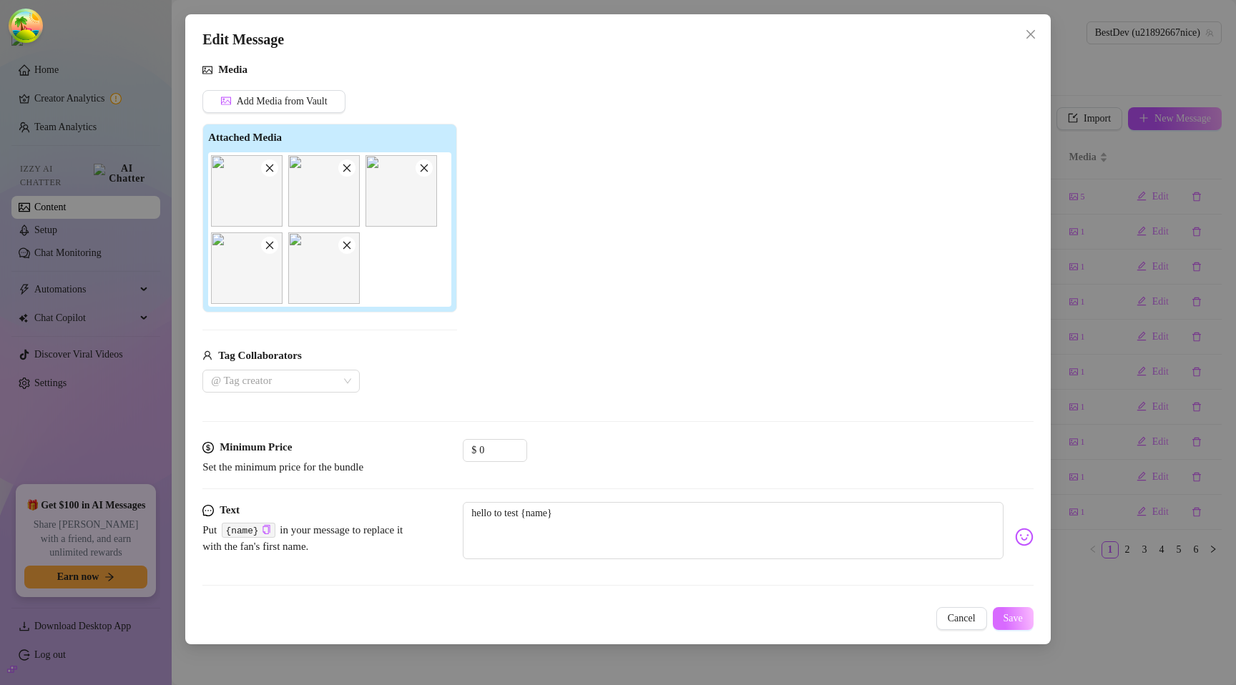
click at [1023, 625] on button "Save" at bounding box center [1013, 618] width 41 height 23
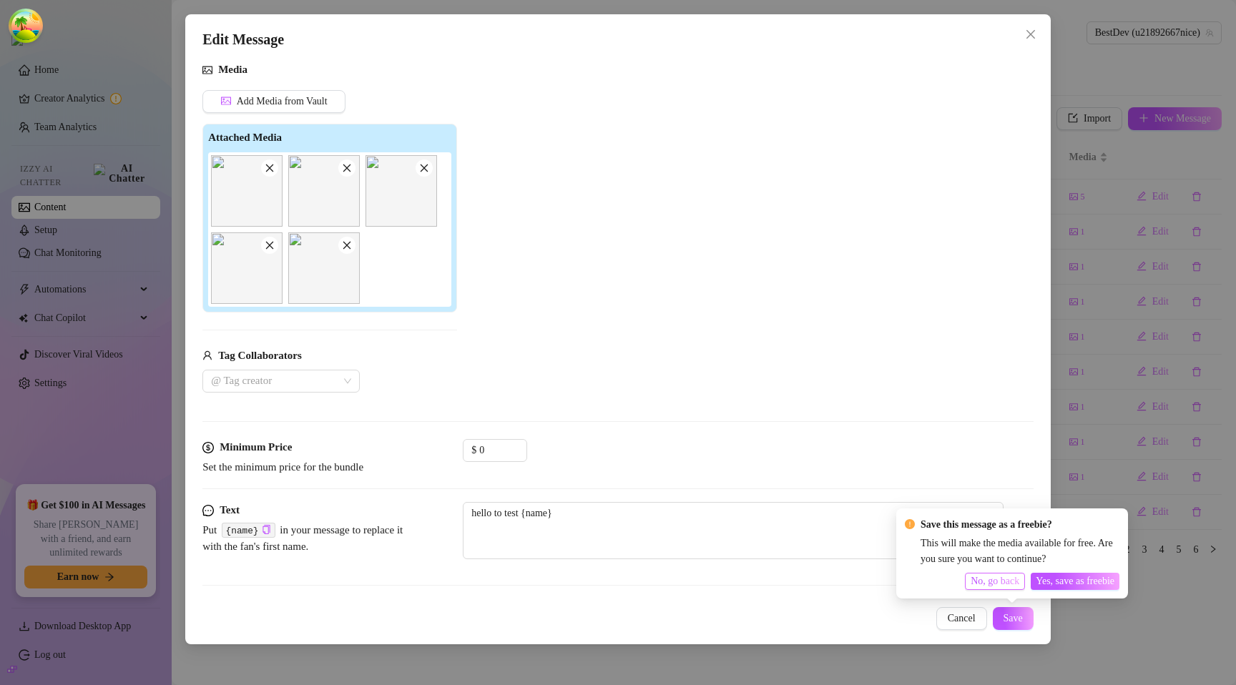
click at [983, 581] on span "No, go back" at bounding box center [994, 581] width 49 height 11
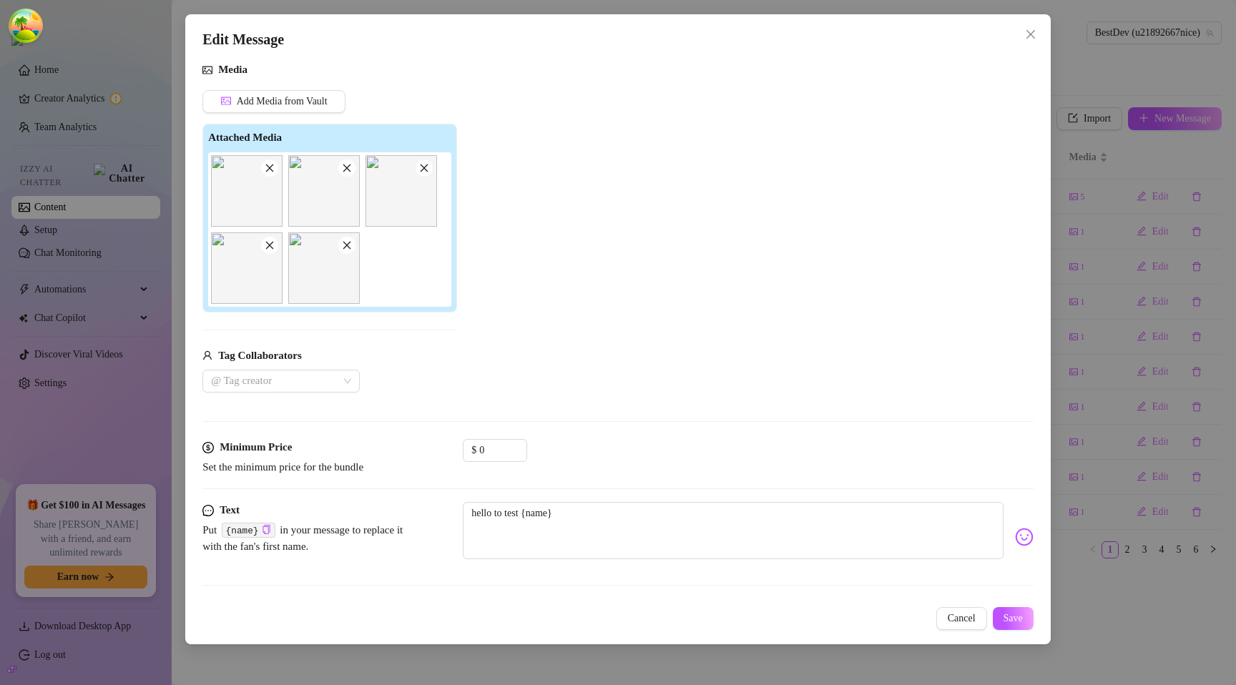
click at [1112, 265] on div "Edit Message Account BestDev (@u21892667nice) Media Add Media from Vault Attach…" at bounding box center [618, 342] width 1236 height 685
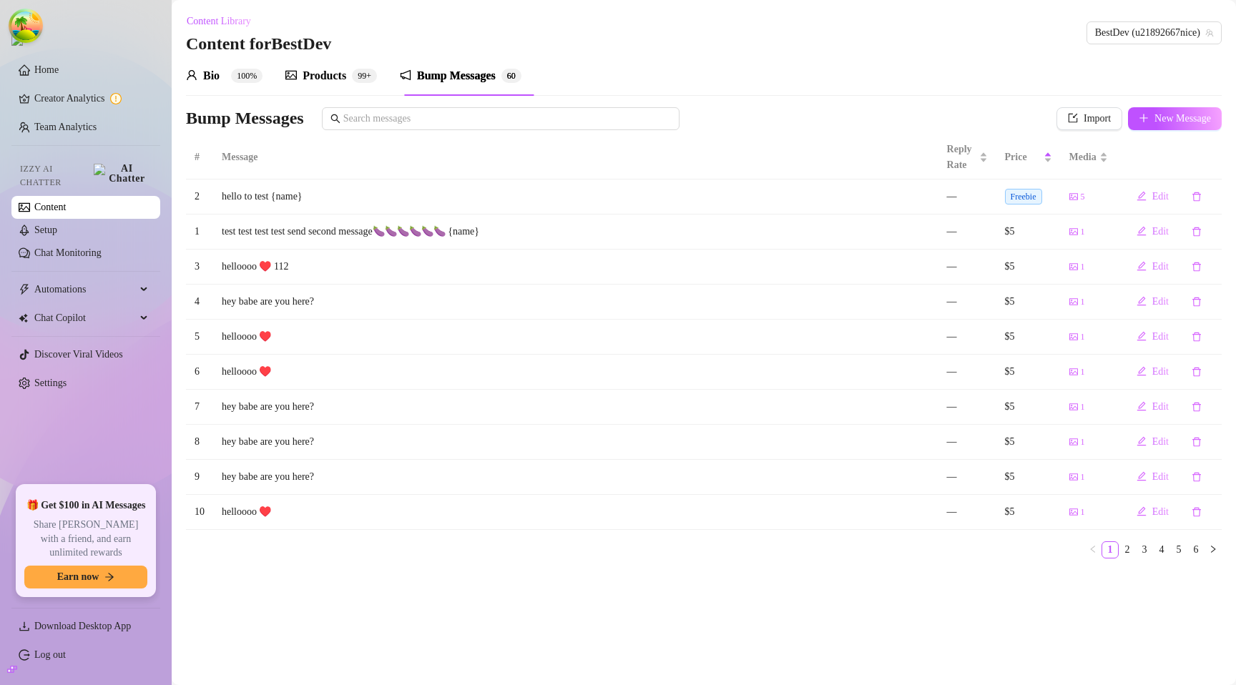
click at [312, 76] on div "Products" at bounding box center [324, 75] width 44 height 17
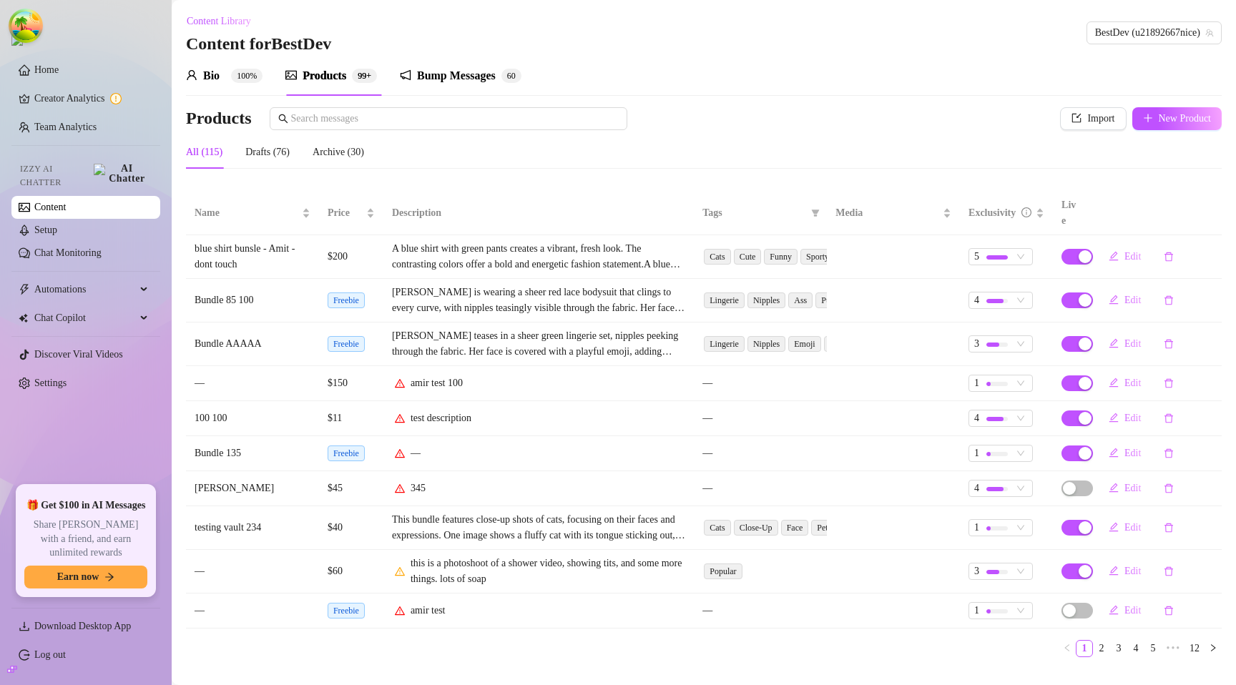
click at [411, 77] on icon "notification" at bounding box center [405, 74] width 11 height 11
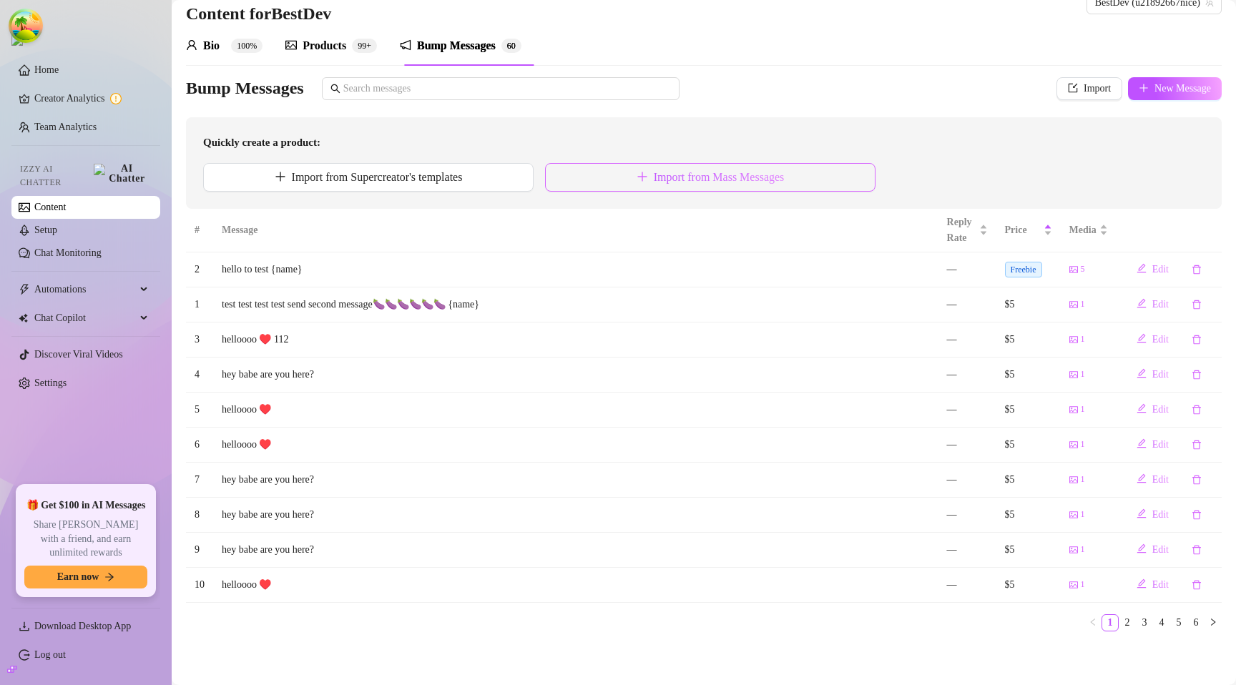
scroll to position [0, 0]
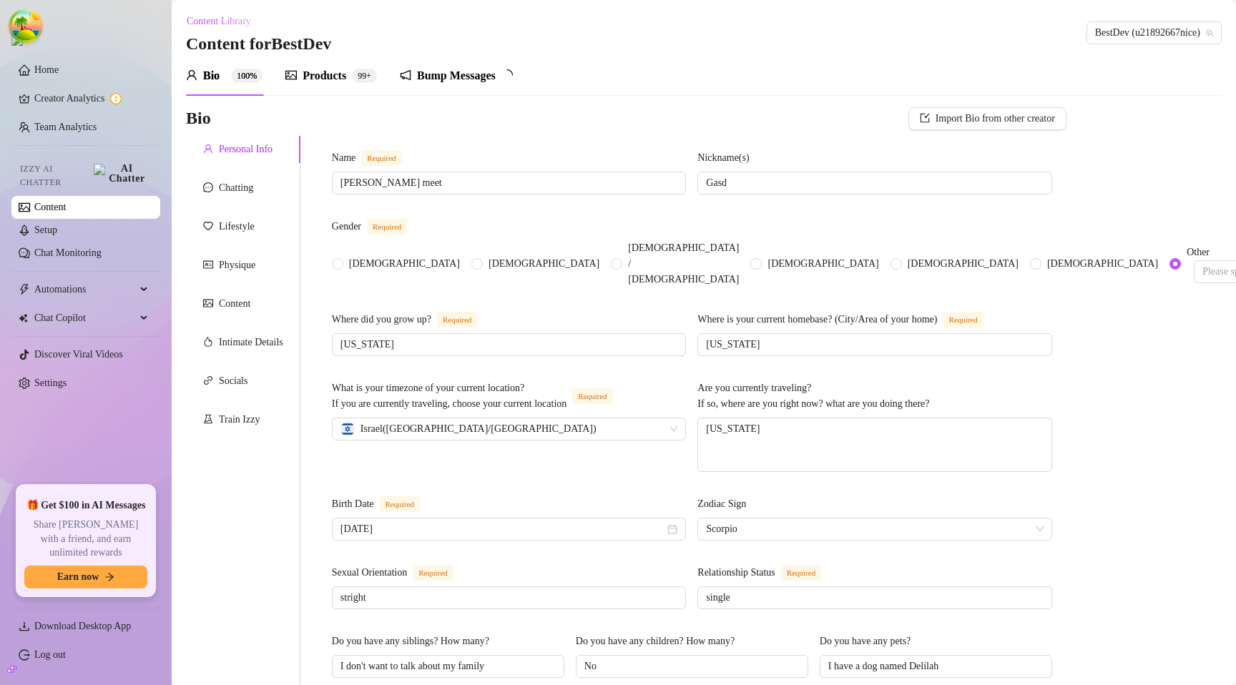
radio input "true"
type input "[DATE]"
radio input "true"
type input "[DATE]"
click at [453, 92] on div "Bump Messages 6 0" at bounding box center [461, 76] width 122 height 40
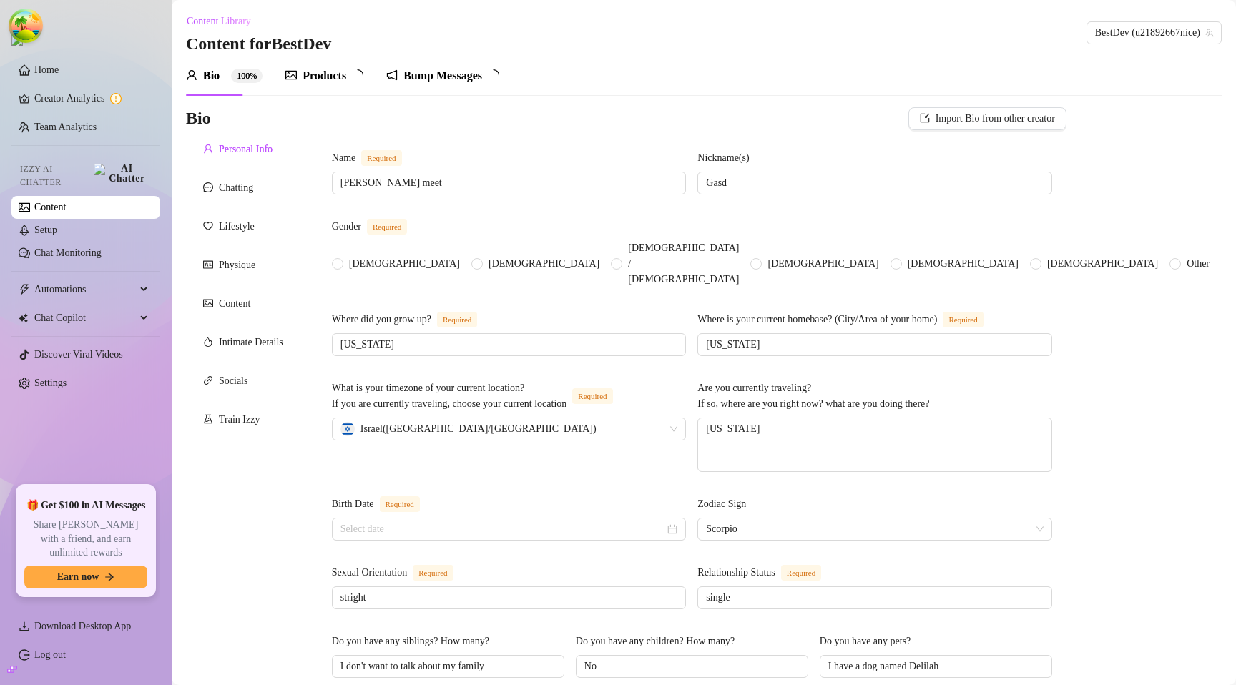
radio input "true"
type input "[DATE]"
radio input "true"
type input "[DATE]"
click at [451, 87] on div "Bump Messages 6 0" at bounding box center [461, 76] width 122 height 40
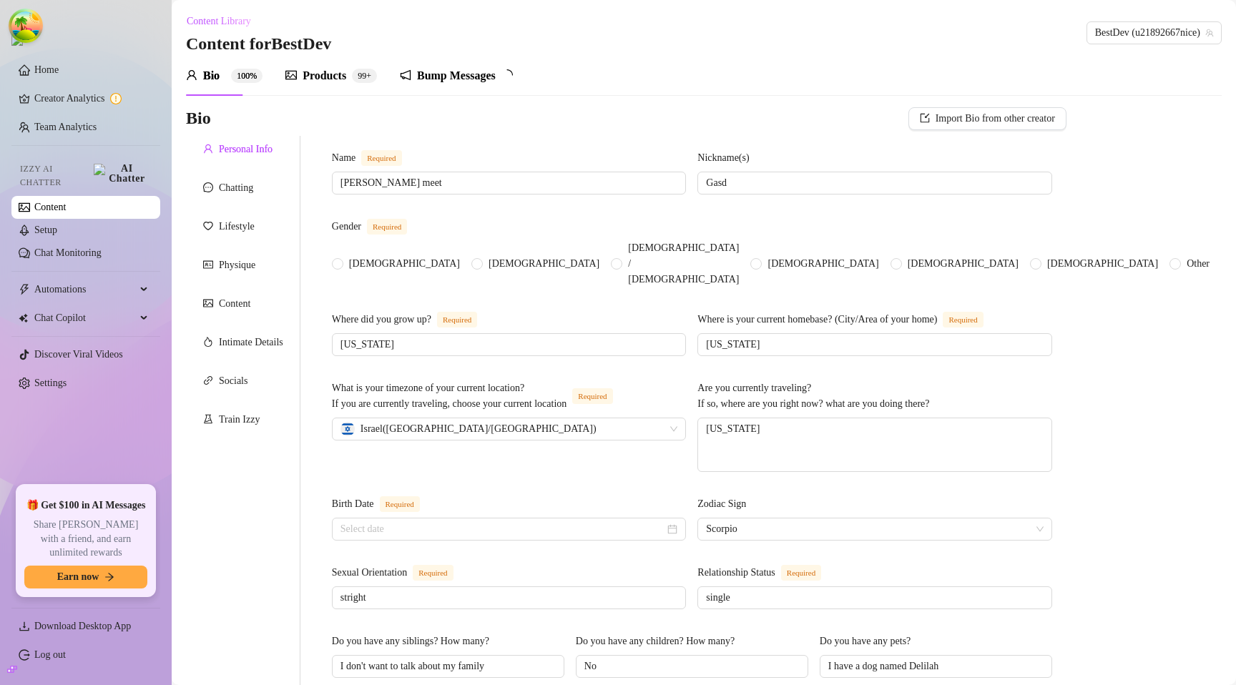
radio input "true"
type input "[DATE]"
radio input "true"
type input "[DATE]"
click at [489, 80] on div "Bump Messages" at bounding box center [456, 75] width 79 height 17
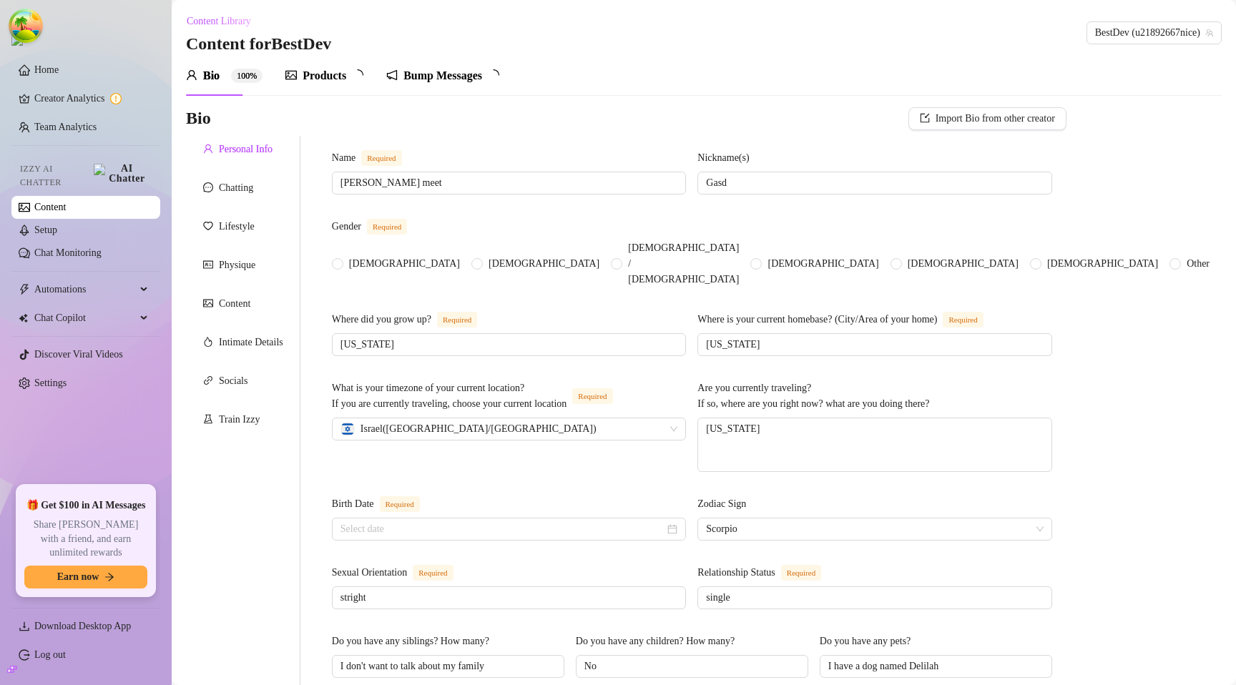
radio input "true"
type input "March 4th, 2001"
click at [438, 68] on div "Bump Messages" at bounding box center [456, 75] width 79 height 17
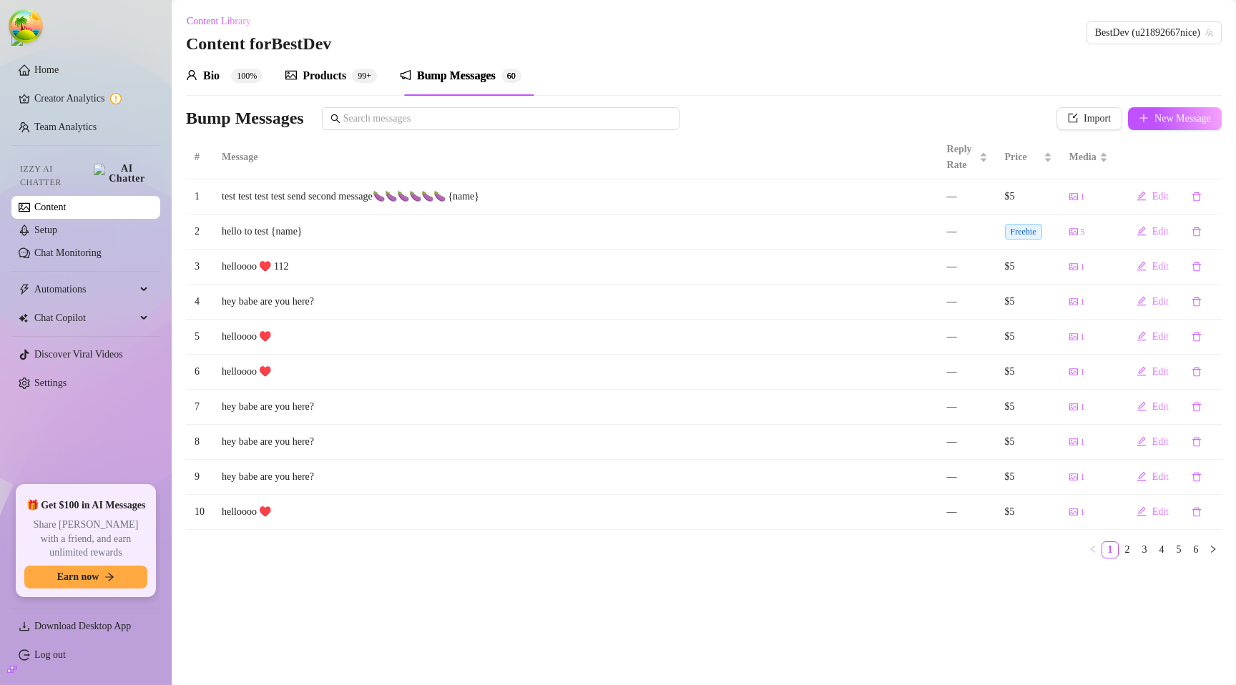
click at [239, 79] on sup "100%" at bounding box center [246, 76] width 31 height 14
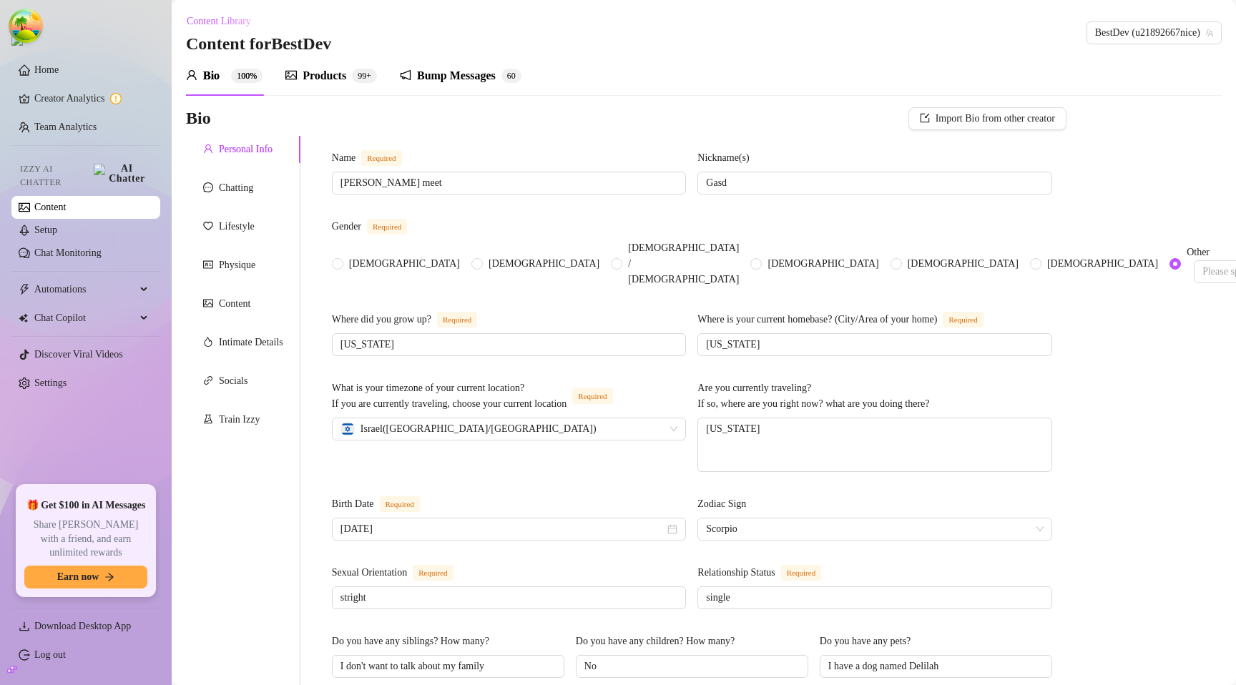
click at [427, 85] on div "Bump Messages 6 0" at bounding box center [461, 76] width 122 height 40
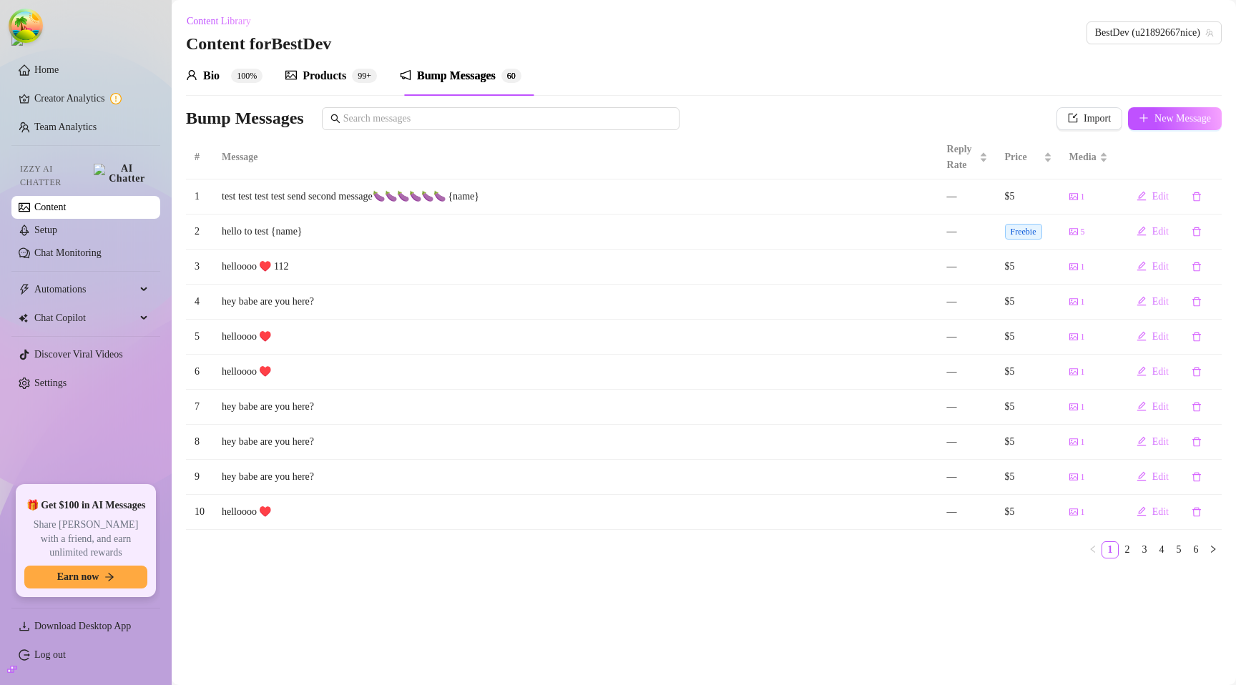
click at [194, 80] on icon "user" at bounding box center [191, 74] width 11 height 11
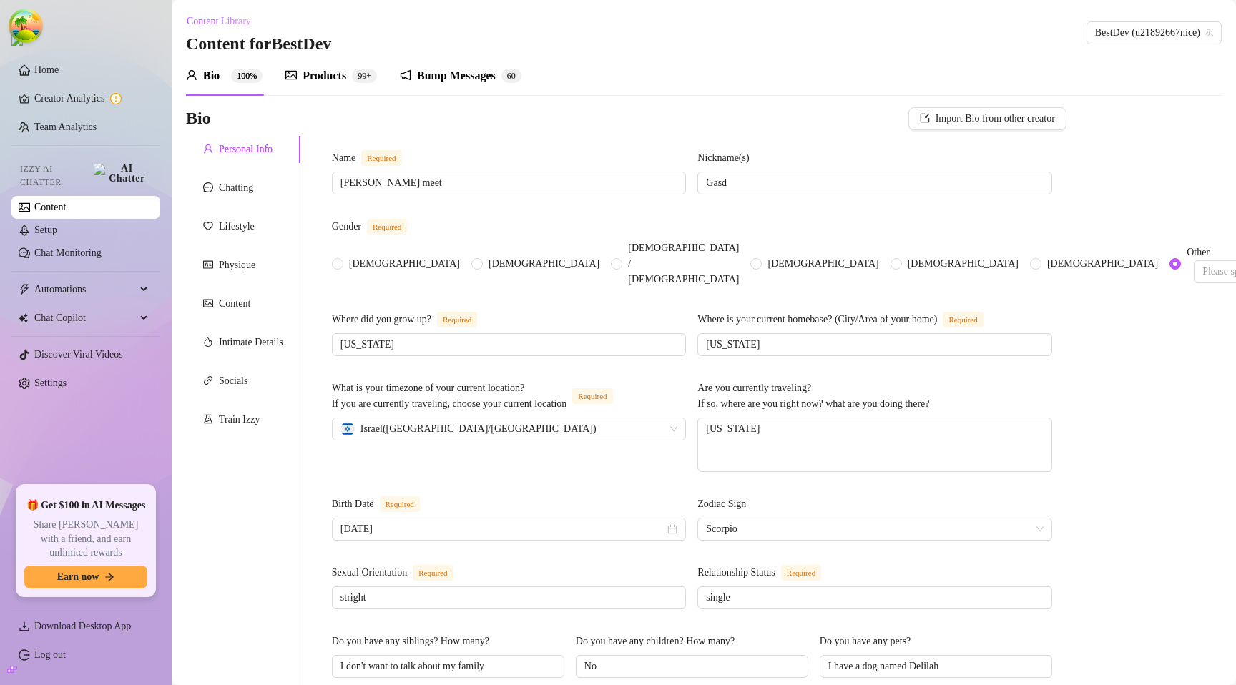
click at [58, 656] on link "Log out" at bounding box center [49, 654] width 31 height 11
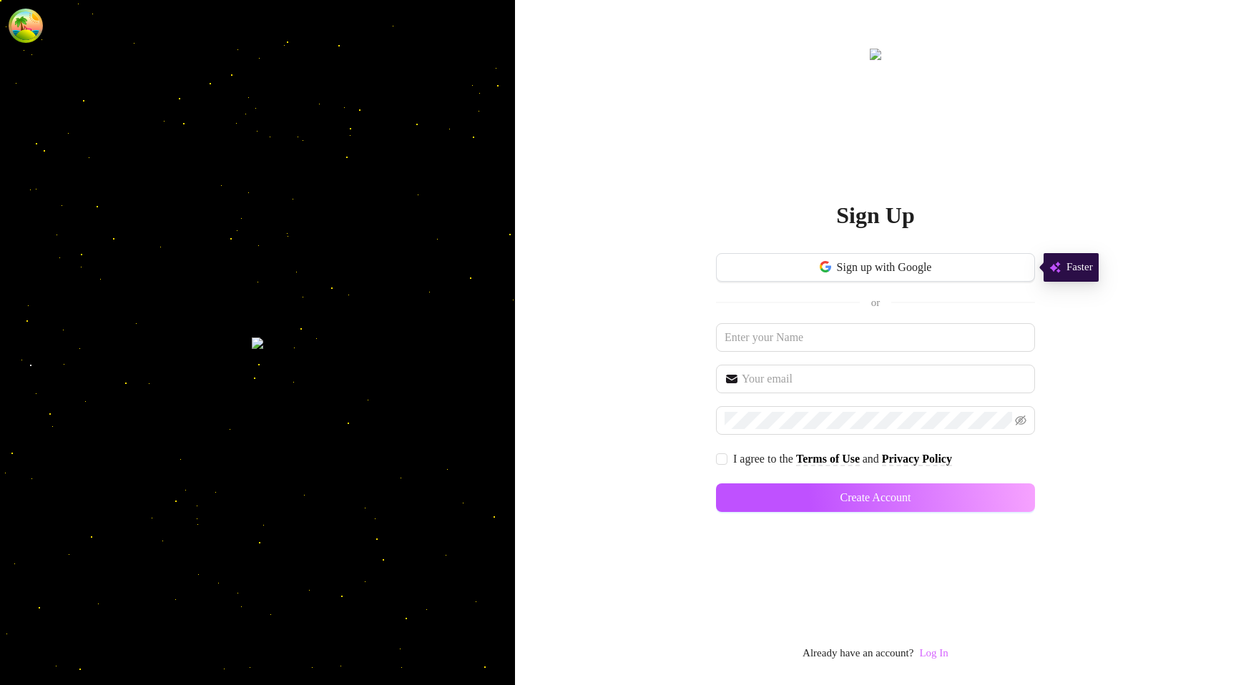
click at [944, 659] on link "Log In" at bounding box center [933, 652] width 29 height 11
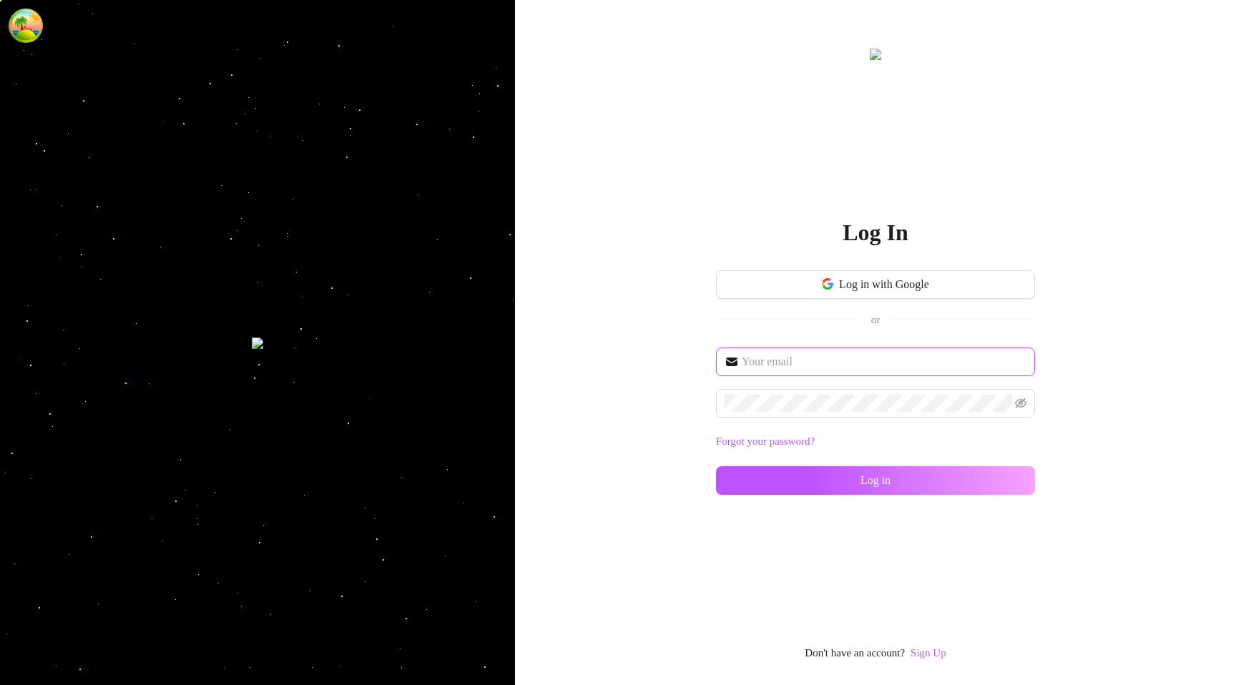
click at [775, 360] on input "text" at bounding box center [884, 361] width 285 height 17
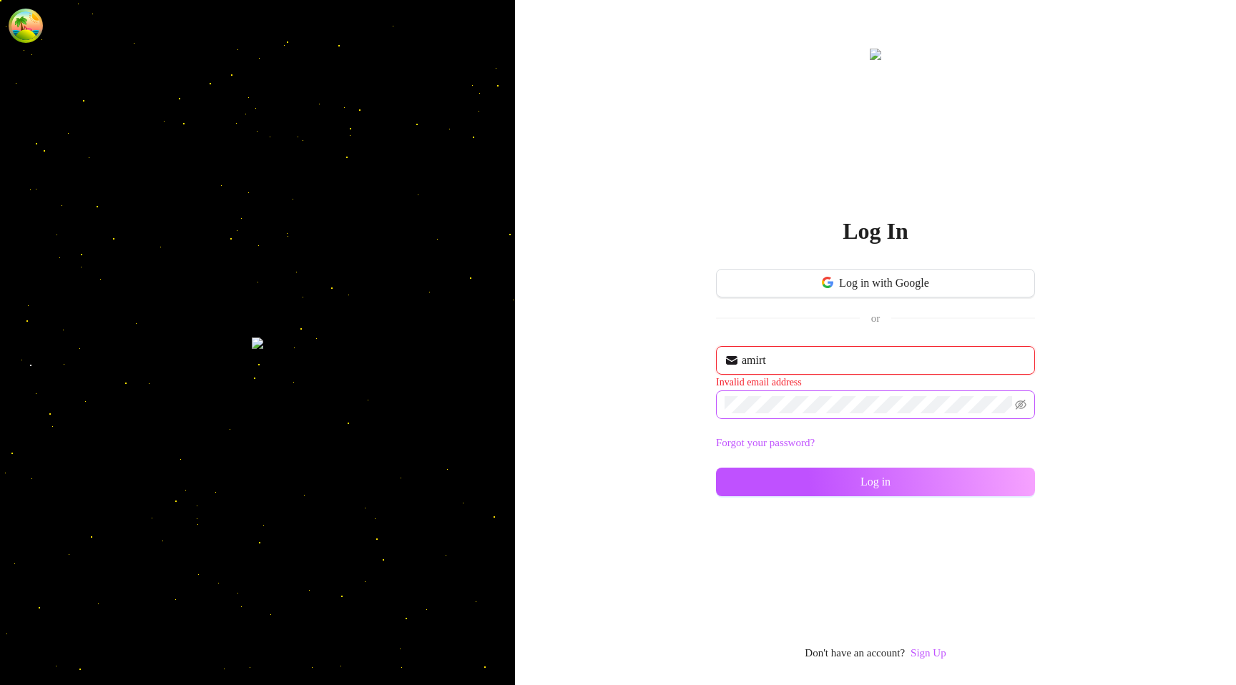
type input "amirtest16@amirtest16.com"
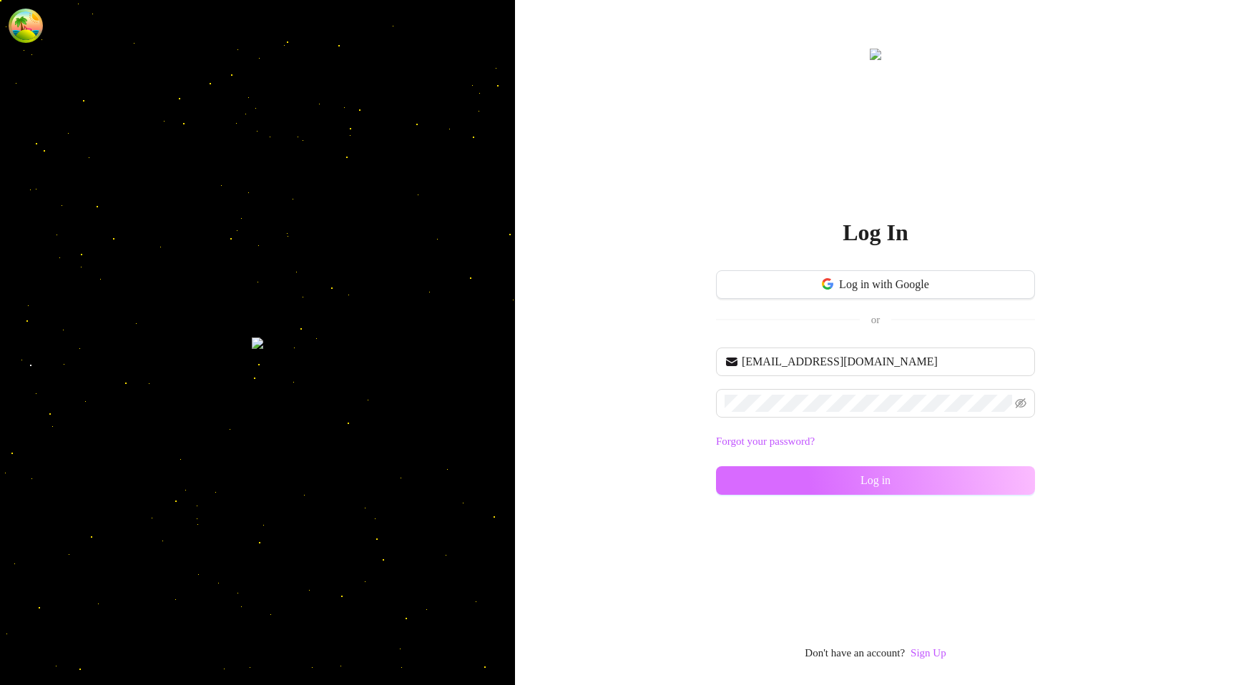
click at [817, 503] on div "amirtest16@amirtest16.com Forgot your password? Log in" at bounding box center [875, 428] width 319 height 160
click at [817, 490] on button "Log in" at bounding box center [875, 480] width 319 height 29
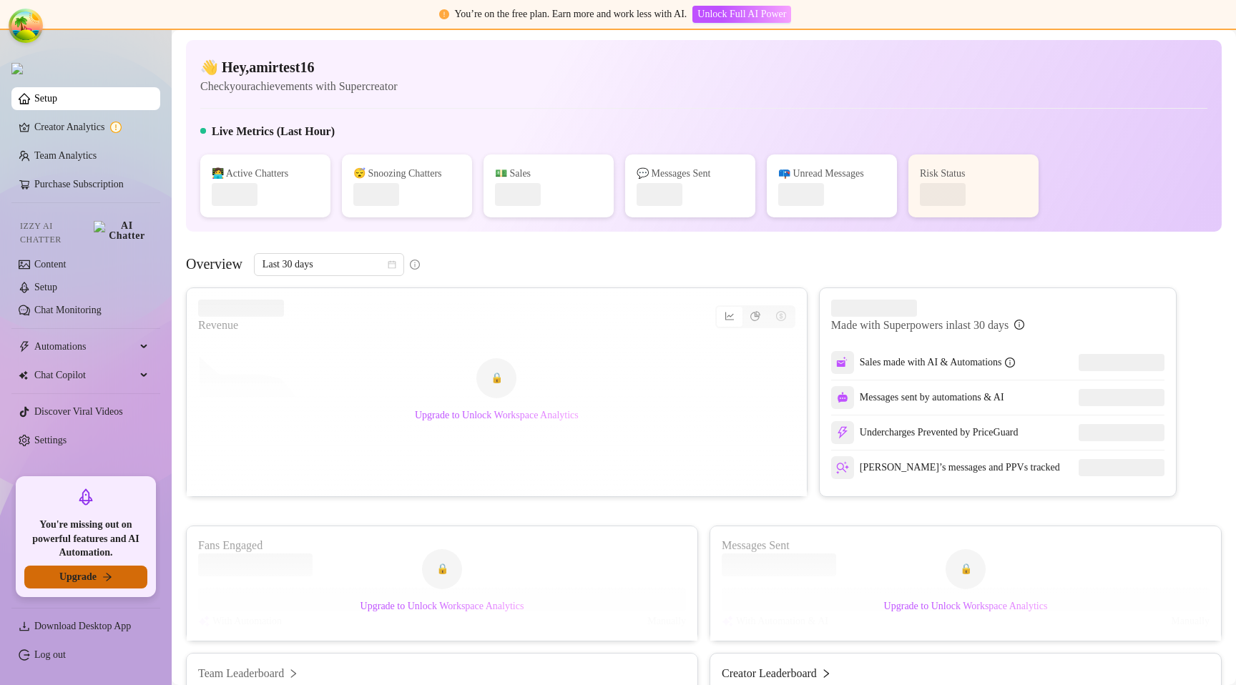
click at [92, 573] on span "Upgrade" at bounding box center [77, 576] width 37 height 11
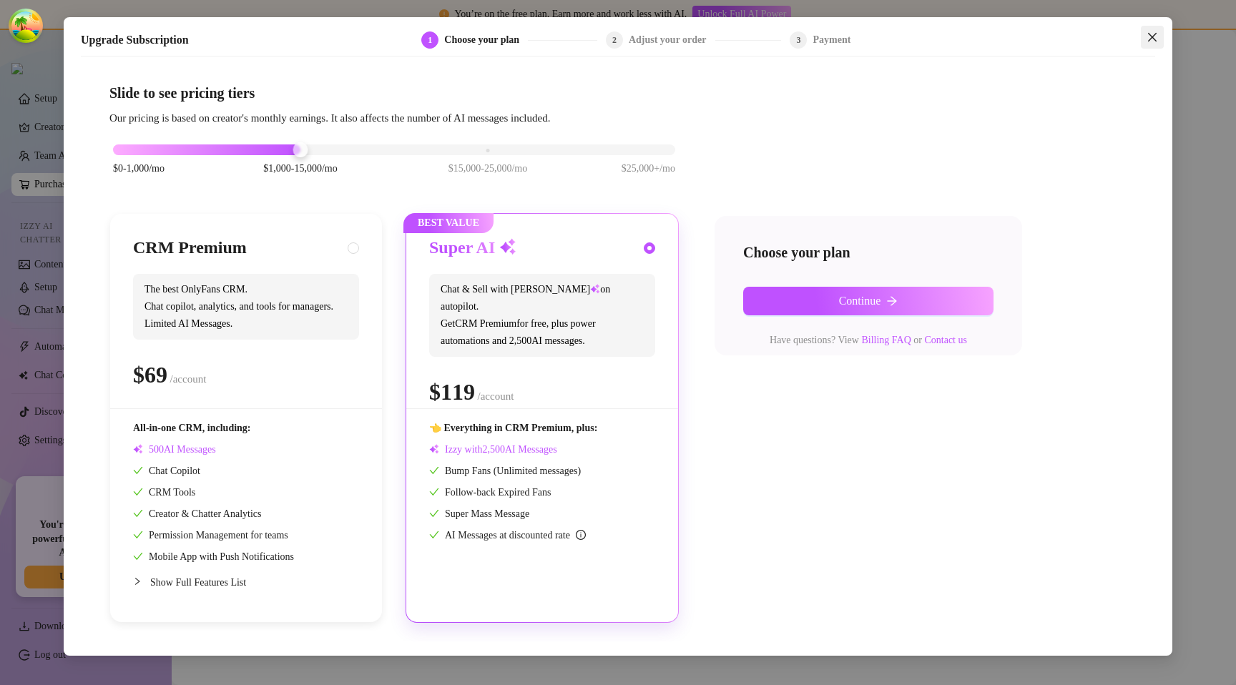
click at [1150, 35] on icon "close" at bounding box center [1152, 37] width 9 height 9
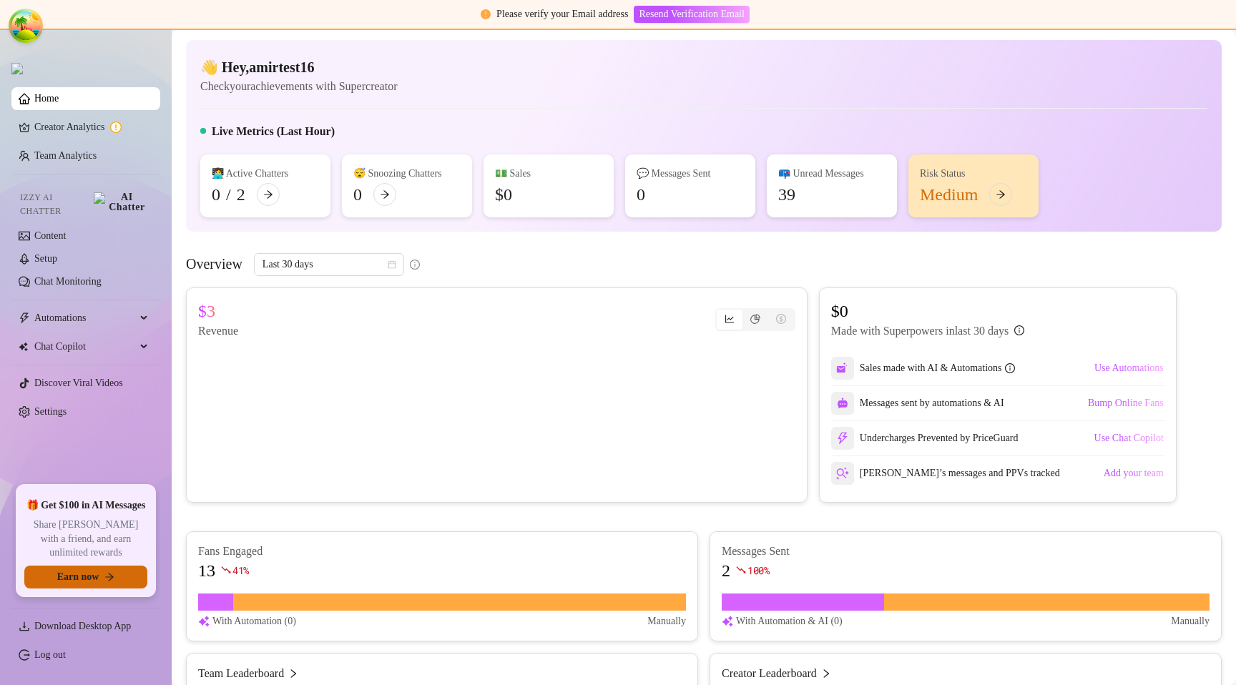
click at [65, 572] on span "Earn now" at bounding box center [78, 576] width 42 height 11
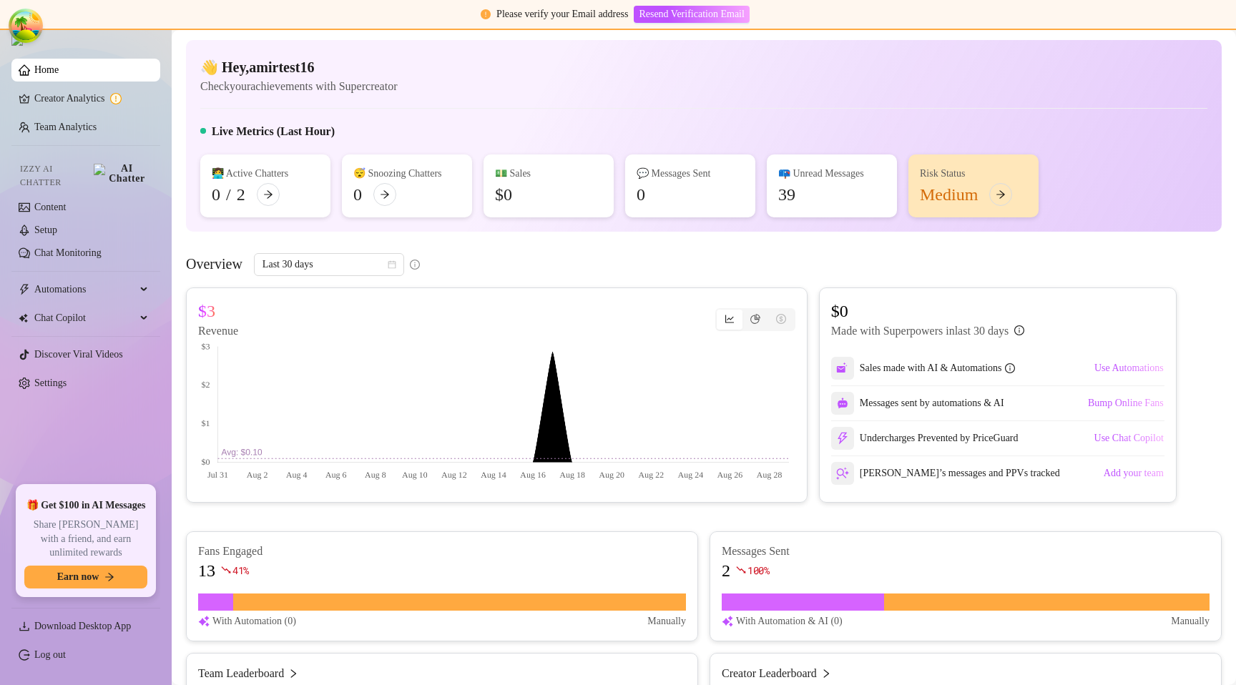
click at [62, 582] on span "Earn now" at bounding box center [78, 576] width 42 height 11
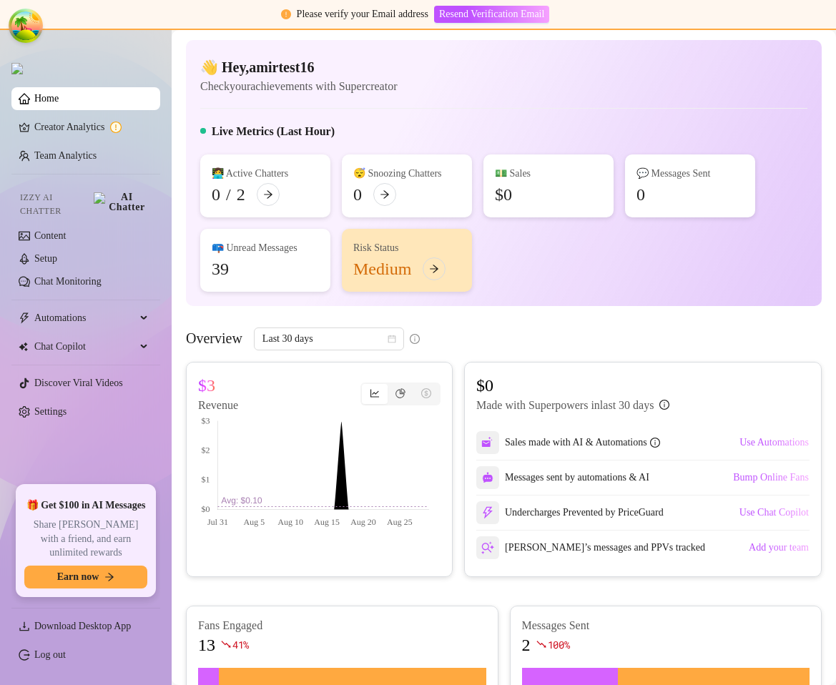
click at [120, 571] on button "Earn now" at bounding box center [85, 577] width 123 height 23
click at [50, 576] on button "Earn now" at bounding box center [85, 577] width 123 height 23
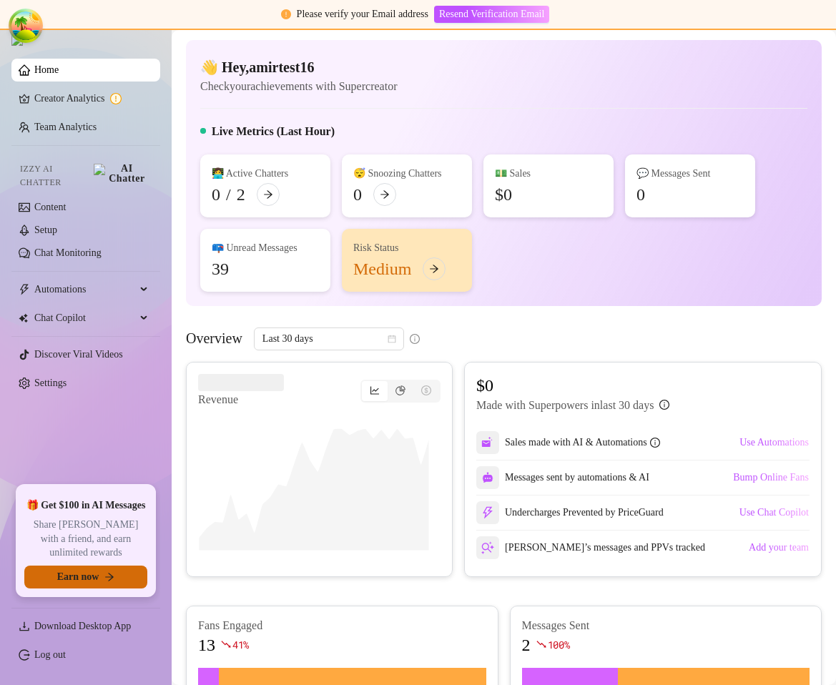
drag, startPoint x: 64, startPoint y: 560, endPoint x: 64, endPoint y: 582, distance: 22.2
click at [64, 560] on div "🎁 Get $100 in AI Messages Share Izzy with a friend, and earn unlimited rewards …" at bounding box center [85, 541] width 123 height 96
click at [64, 584] on button "Earn now" at bounding box center [85, 577] width 123 height 23
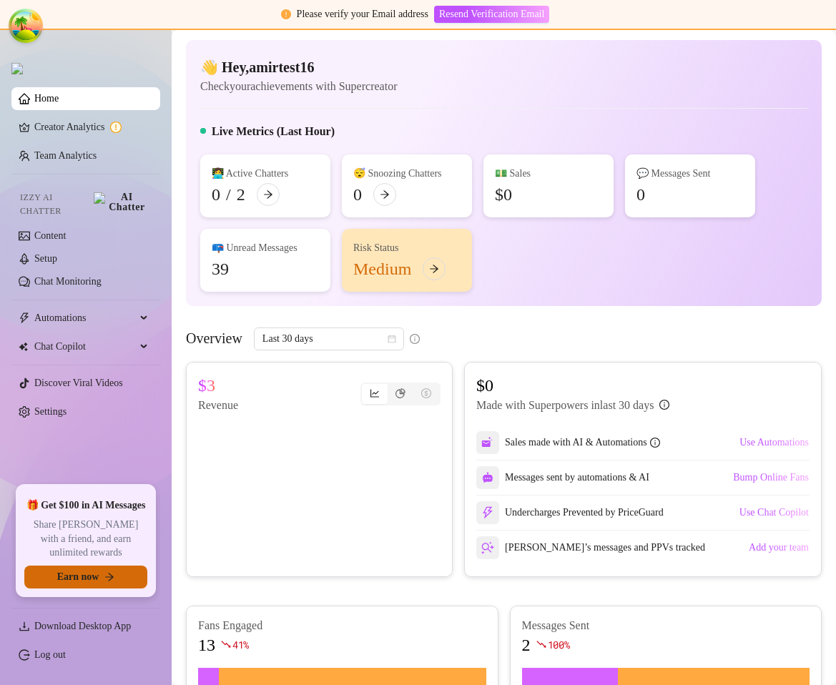
click at [94, 574] on span "Earn now" at bounding box center [78, 576] width 42 height 11
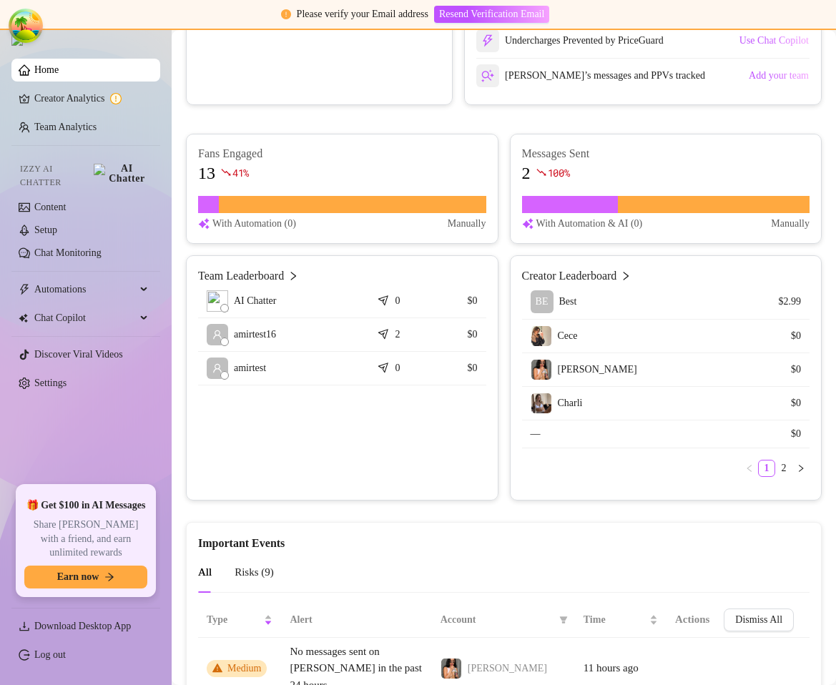
scroll to position [501, 0]
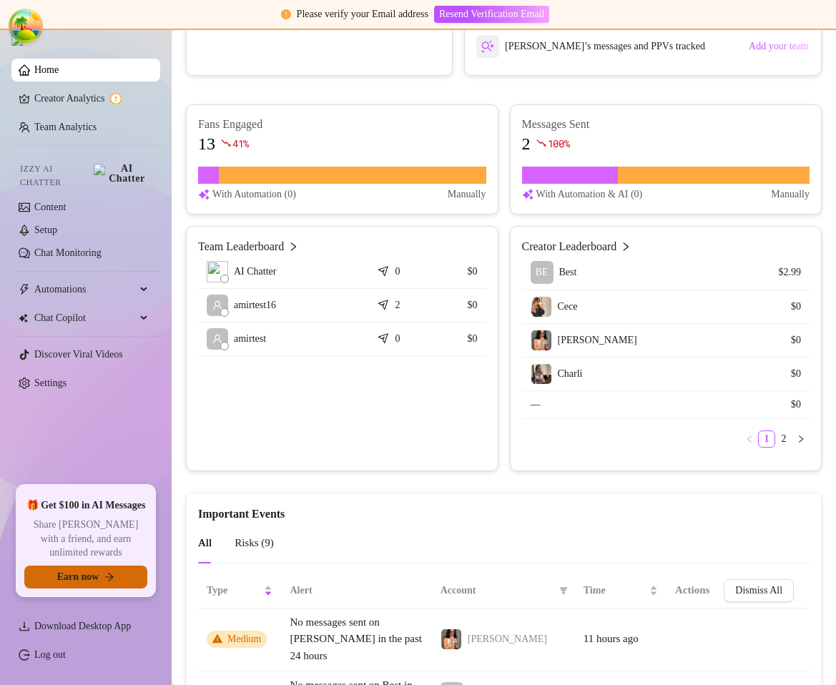
click at [74, 580] on span "Earn now" at bounding box center [78, 576] width 42 height 11
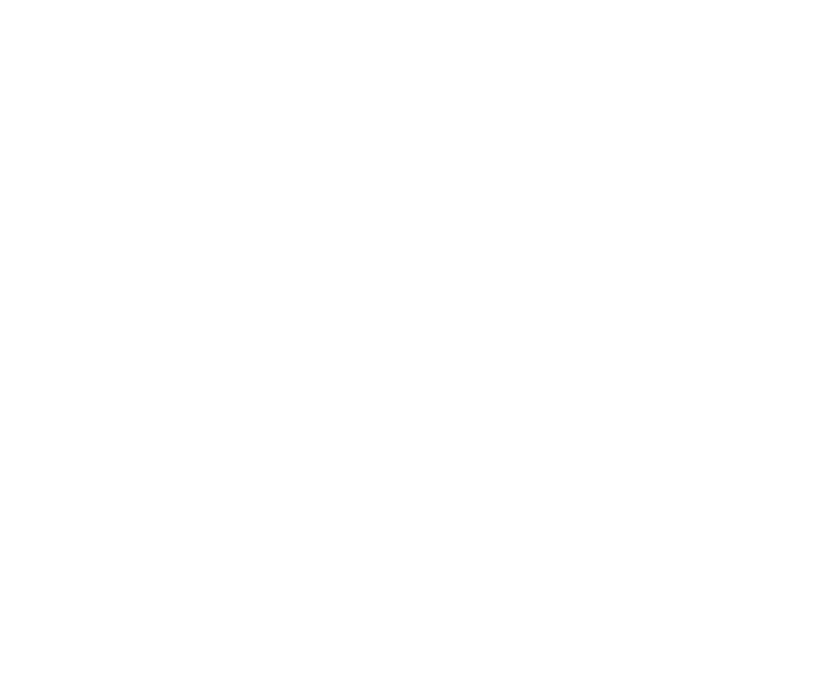
click at [402, 0] on html at bounding box center [418, 0] width 836 height 0
click at [589, 0] on html at bounding box center [418, 0] width 836 height 0
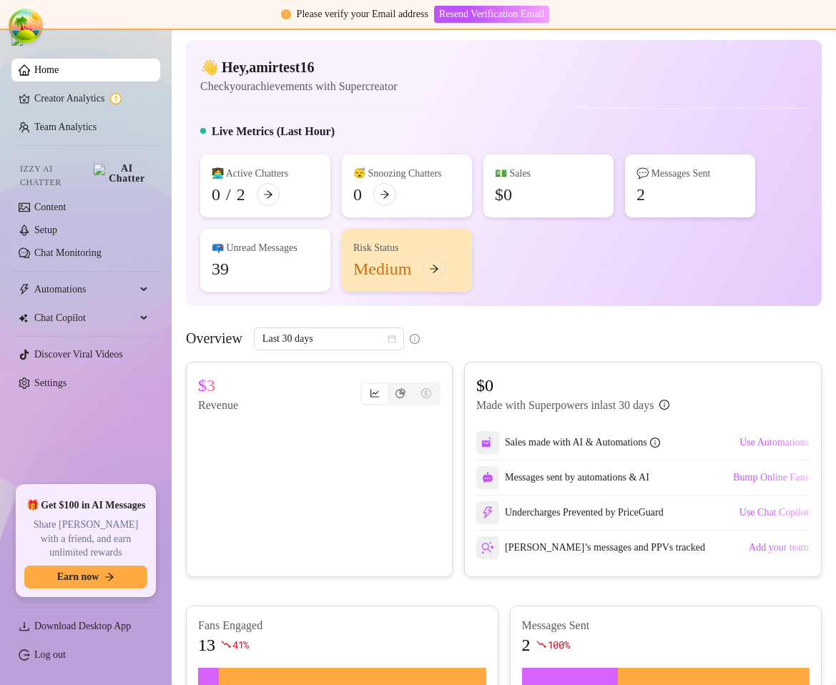
click at [638, 303] on div "👋 Hey, amirtest16 Check your achievements with Supercreator Live Metrics (Last …" at bounding box center [504, 173] width 636 height 266
click at [58, 577] on span "Earn now" at bounding box center [78, 576] width 42 height 11
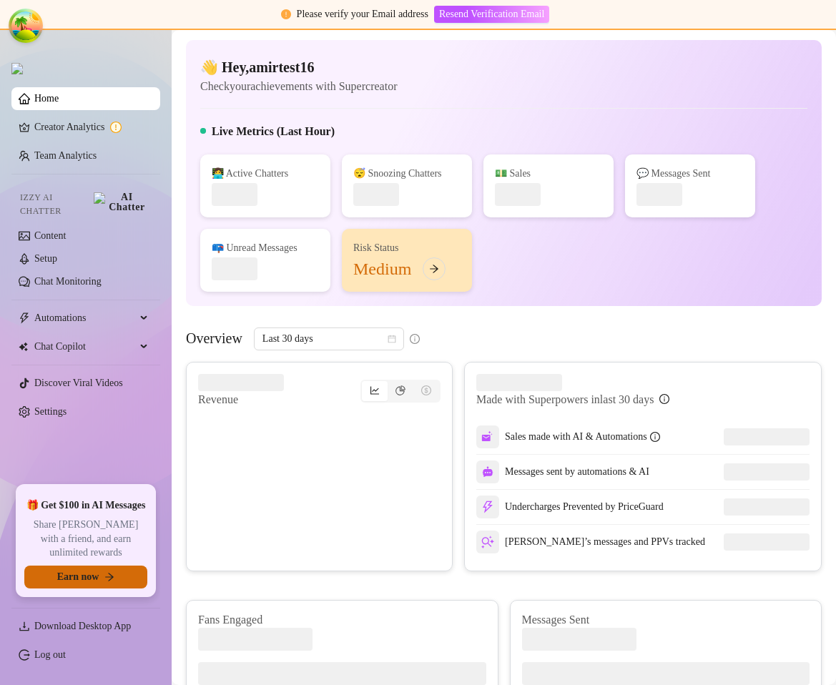
click at [89, 576] on span "Earn now" at bounding box center [78, 576] width 42 height 11
